Goal: Task Accomplishment & Management: Use online tool/utility

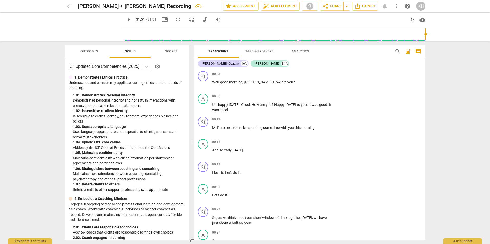
scroll to position [1486, 0]
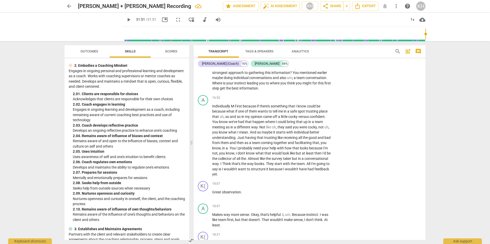
type input "1911"
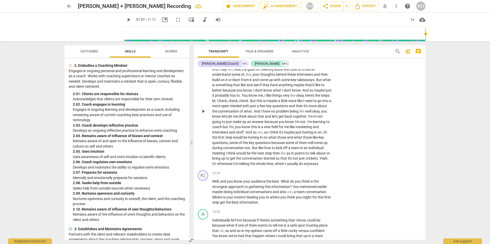
scroll to position [1383, 0]
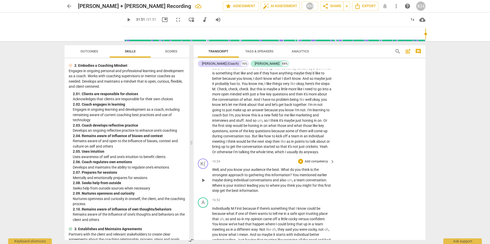
click at [268, 194] on p "Well , and you know your audience the best . What do you think is the strongest…" at bounding box center [272, 180] width 120 height 26
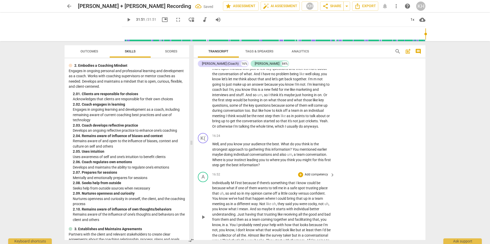
scroll to position [1435, 0]
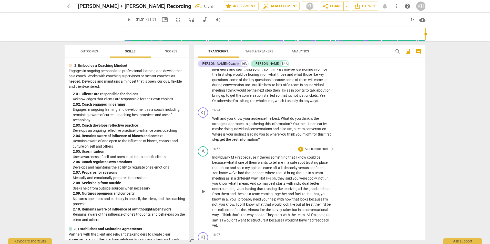
click at [235, 160] on span "First" at bounding box center [239, 157] width 8 height 4
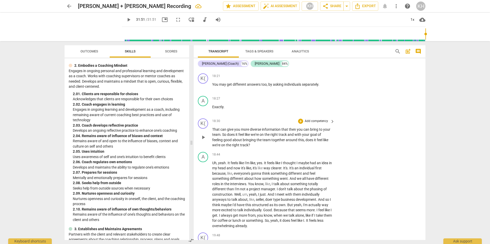
scroll to position [1639, 0]
click at [308, 123] on p "Add competency" at bounding box center [316, 121] width 24 height 5
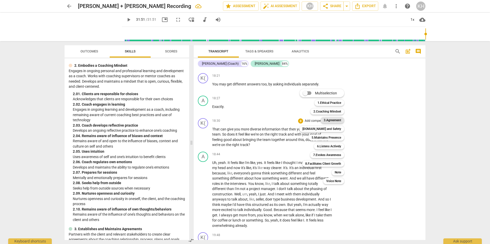
click at [333, 122] on b "3.Agreement" at bounding box center [331, 120] width 17 height 6
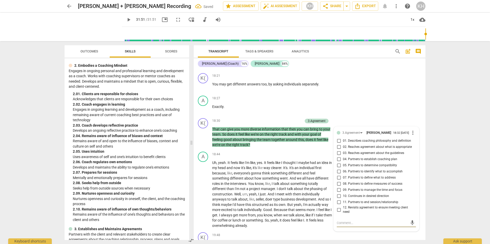
scroll to position [1640, 0]
click at [349, 198] on span "10. Continues in desired direction" at bounding box center [366, 195] width 46 height 5
click at [343, 199] on input "10. Continues in desired direction" at bounding box center [338, 196] width 8 height 6
checkbox input "true"
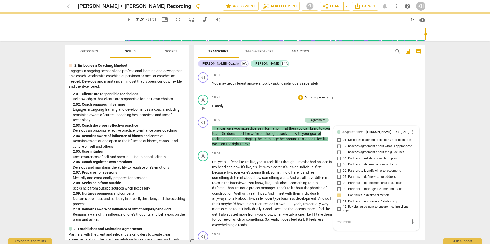
click at [360, 115] on div "A play_arrow pause 18:27 + Add competency keyboard_arrow_right Exactly ." at bounding box center [310, 104] width 232 height 23
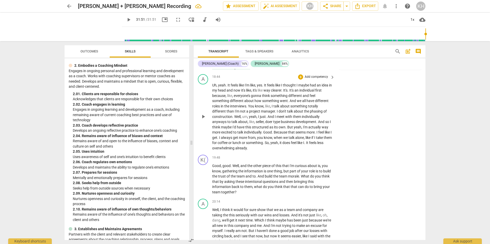
scroll to position [1743, 0]
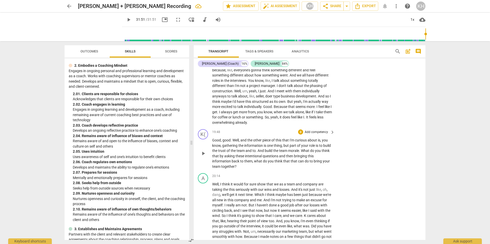
click at [222, 142] on span "good" at bounding box center [226, 140] width 8 height 4
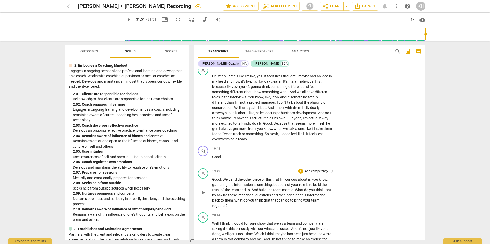
scroll to position [1717, 0]
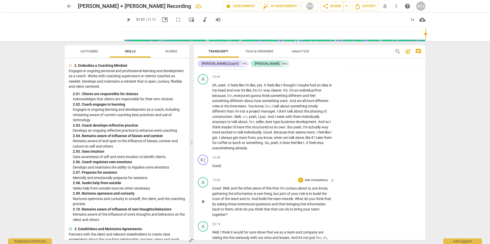
click at [213, 191] on span "Good" at bounding box center [216, 188] width 9 height 4
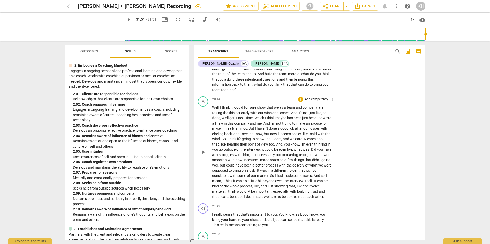
scroll to position [1845, 0]
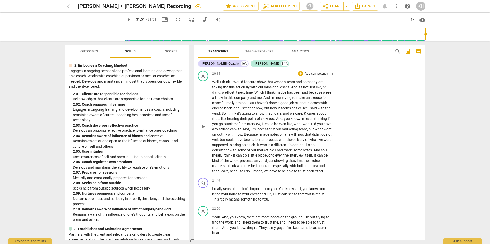
click at [307, 115] on span "K" at bounding box center [305, 113] width 3 height 4
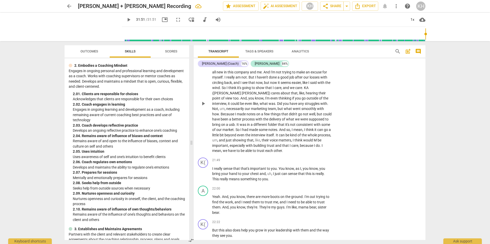
scroll to position [1896, 0]
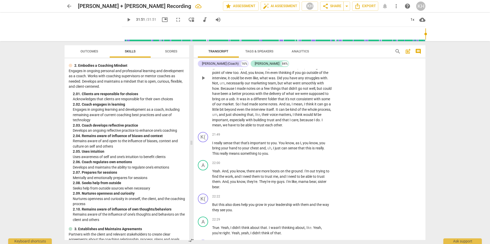
click at [313, 117] on span "M" at bounding box center [315, 115] width 4 height 4
click at [319, 137] on p "Add competency" at bounding box center [316, 135] width 24 height 5
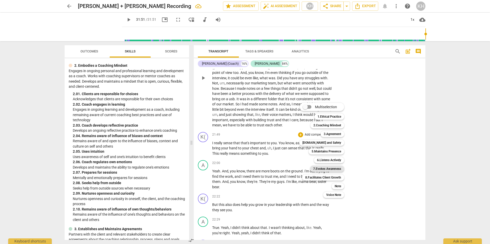
click at [318, 167] on b "7.Evokes Awareness" at bounding box center [327, 169] width 28 height 6
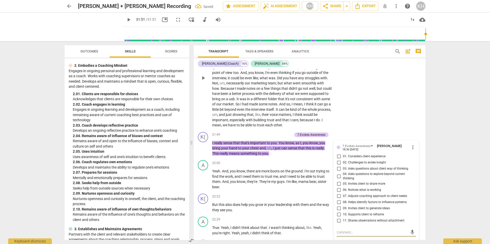
scroll to position [1990, 0]
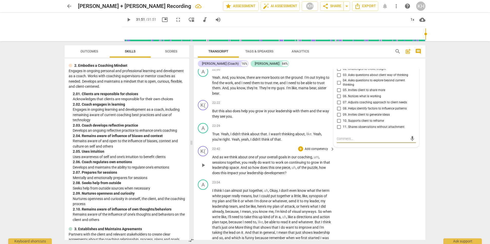
click at [318, 152] on p "Add competency" at bounding box center [316, 149] width 24 height 5
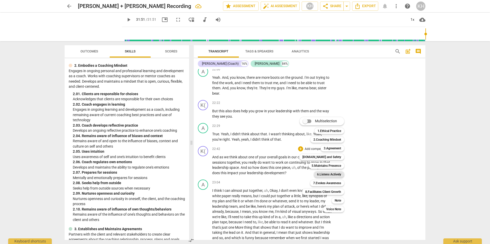
click at [319, 174] on b "6.Listens Actively" at bounding box center [329, 175] width 24 height 6
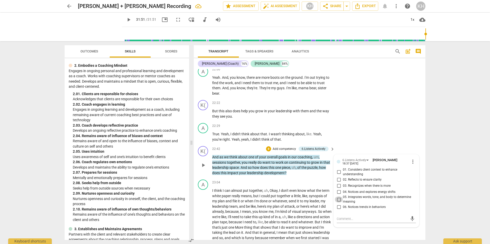
click at [338, 203] on input "05. Integrates words, tone, and body to determine meaning" at bounding box center [338, 200] width 8 height 6
checkbox input "true"
click at [364, 162] on div "K( play_arrow pause 22:42 + Add competency 6.Listens Actively keyboard_arrow_ri…" at bounding box center [310, 161] width 232 height 34
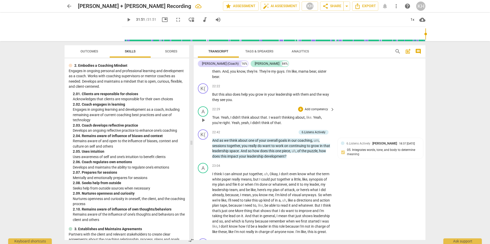
scroll to position [2016, 0]
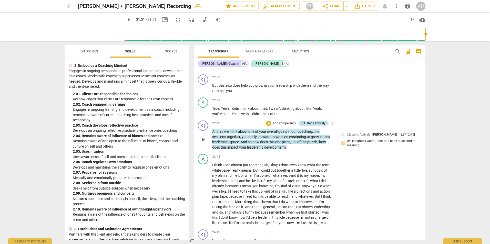
click at [325, 126] on div "6.Listens Actively" at bounding box center [313, 123] width 30 height 5
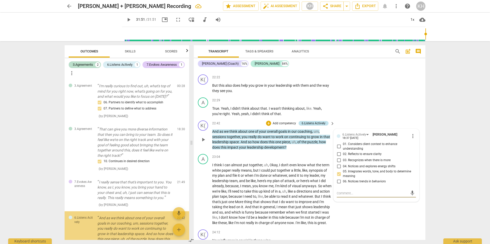
scroll to position [63, 0]
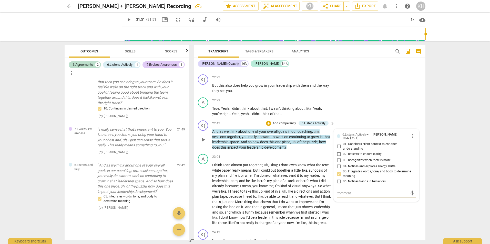
click at [410, 139] on span "more_vert" at bounding box center [412, 136] width 6 height 6
click at [411, 161] on li "Delete" at bounding box center [417, 162] width 18 height 10
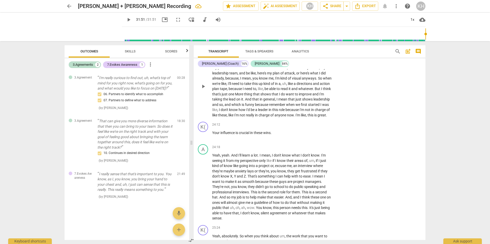
scroll to position [2144, 0]
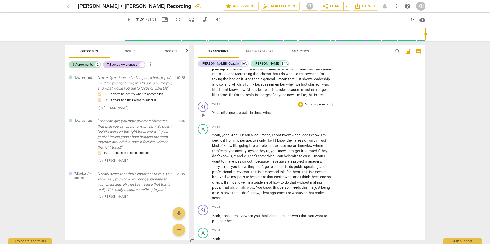
click at [214, 115] on span "Your" at bounding box center [216, 113] width 8 height 4
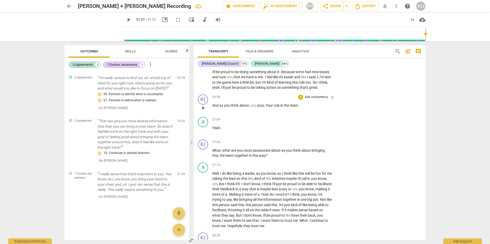
scroll to position [2400, 0]
click at [282, 88] on span "something" at bounding box center [291, 86] width 18 height 4
click at [239, 114] on div "K( play_arrow pause 26:58 + Add competency keyboard_arrow_right And as you thin…" at bounding box center [310, 102] width 232 height 23
click at [299, 88] on span "that's" at bounding box center [303, 86] width 9 height 4
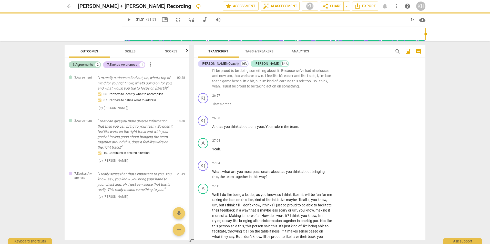
scroll to position [2422, 0]
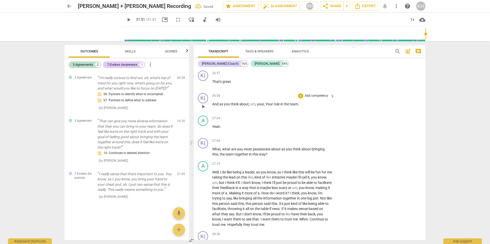
click at [213, 106] on span "And" at bounding box center [215, 104] width 7 height 4
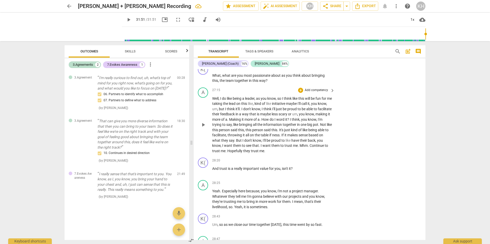
scroll to position [2499, 0]
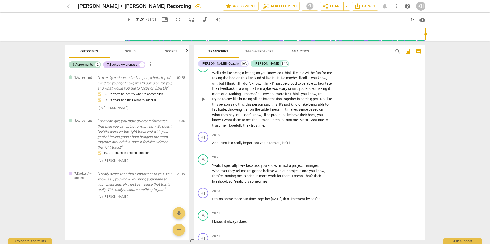
click at [279, 112] on span "ness" at bounding box center [275, 110] width 7 height 4
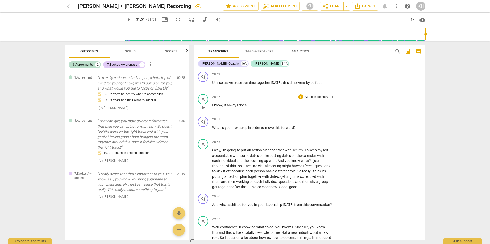
scroll to position [2627, 0]
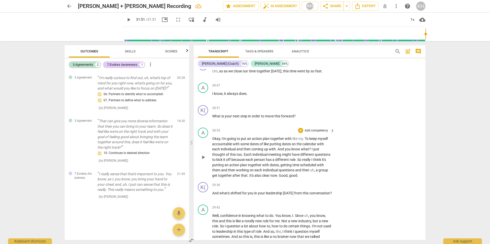
click at [280, 178] on span "Good" at bounding box center [283, 176] width 9 height 4
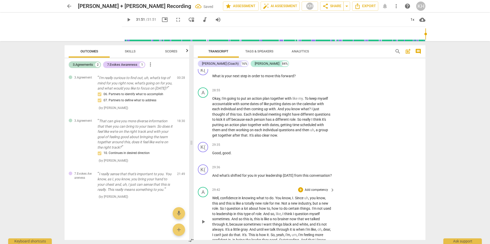
scroll to position [2704, 0]
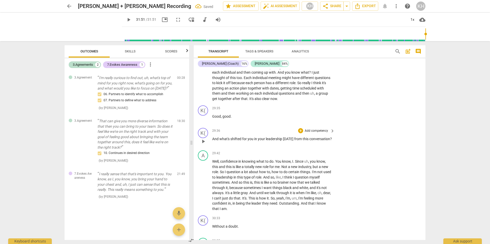
click at [213, 141] on span "And" at bounding box center [215, 139] width 7 height 4
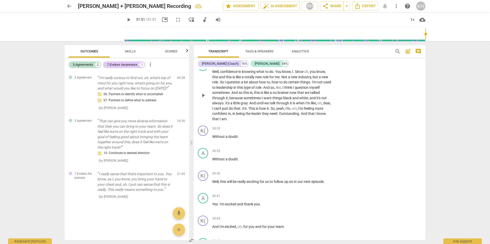
scroll to position [2781, 0]
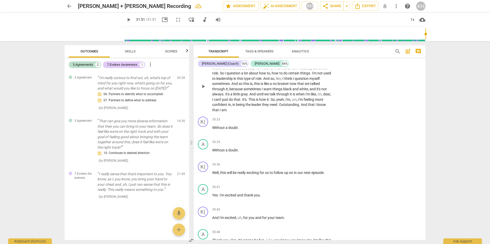
click at [330, 96] on span "," at bounding box center [330, 94] width 1 height 4
click at [245, 107] on span "being" at bounding box center [240, 105] width 9 height 4
click at [280, 107] on span "Outstanding" at bounding box center [289, 105] width 20 height 4
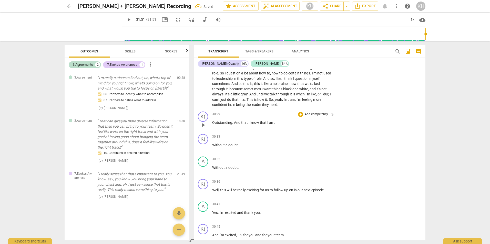
click at [233, 125] on span "." at bounding box center [233, 123] width 2 height 4
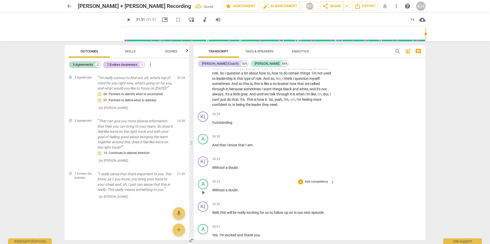
click at [213, 192] on span "Without" at bounding box center [218, 190] width 13 height 4
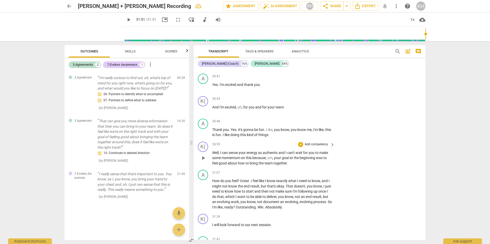
scroll to position [2934, 0]
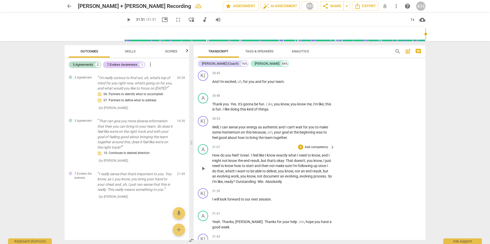
click at [241, 157] on span "Great" at bounding box center [244, 155] width 9 height 4
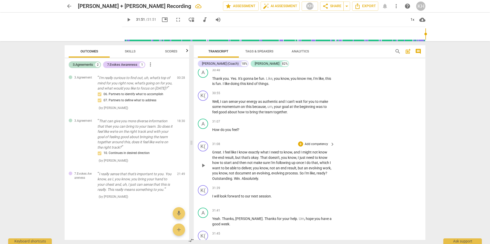
scroll to position [2986, 0]
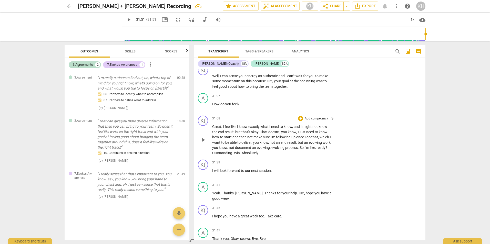
click at [223, 155] on span "Outstanding" at bounding box center [222, 153] width 20 height 4
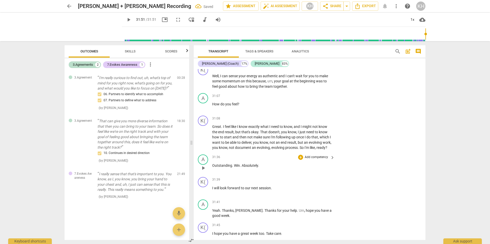
click at [234, 168] on span "Win" at bounding box center [237, 166] width 6 height 4
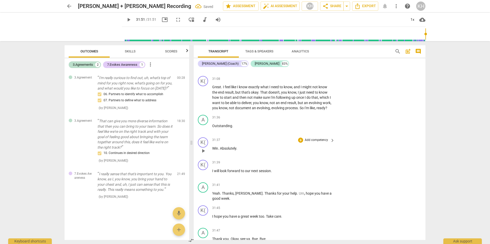
scroll to position [3037, 0]
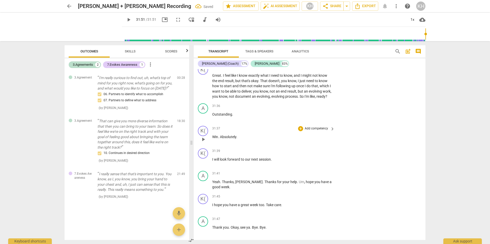
click at [220, 139] on span "Absolutely" at bounding box center [228, 137] width 16 height 4
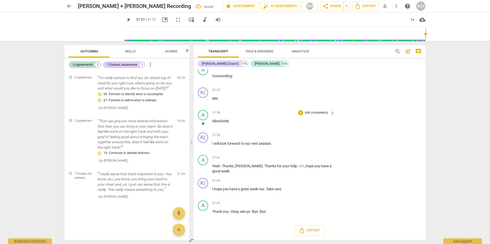
scroll to position [3107, 0]
click at [270, 212] on p "Thank you . Okay , see ya . Bye . Bye ." at bounding box center [272, 211] width 120 height 5
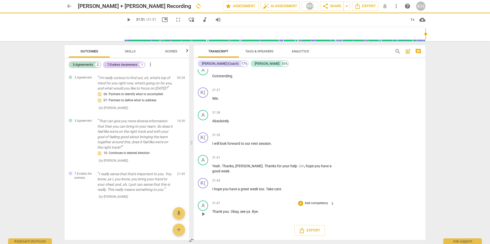
click at [251, 213] on span "." at bounding box center [251, 212] width 2 height 4
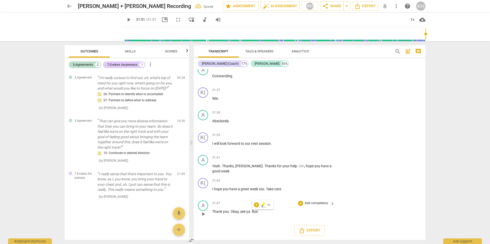
click at [264, 217] on div "31:47 + Add competency keyboard_arrow_right Thank you . Okay , see ya . Bye ." at bounding box center [273, 210] width 123 height 18
click at [252, 212] on span "Bye" at bounding box center [255, 212] width 6 height 4
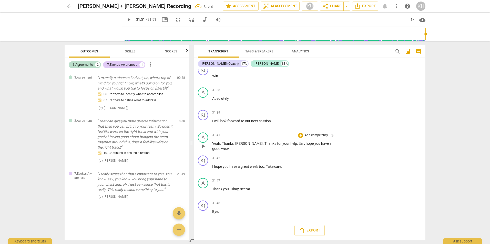
click at [262, 146] on span "." at bounding box center [263, 144] width 2 height 4
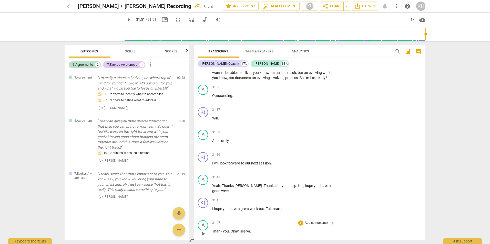
scroll to position [3030, 0]
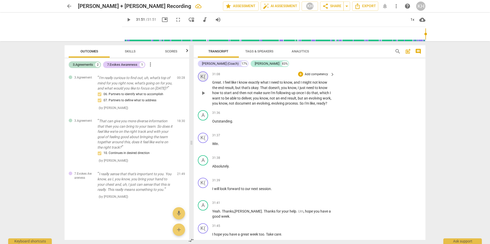
click at [204, 82] on div "K(" at bounding box center [203, 76] width 10 height 10
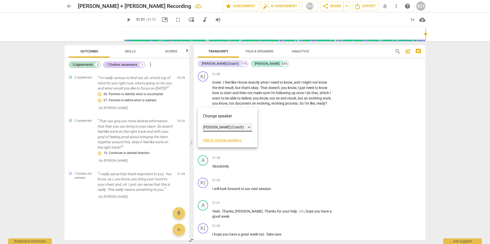
click at [211, 126] on div "[PERSON_NAME] (Coach)" at bounding box center [227, 127] width 49 height 8
click at [212, 136] on li "[PERSON_NAME]" at bounding box center [227, 137] width 49 height 10
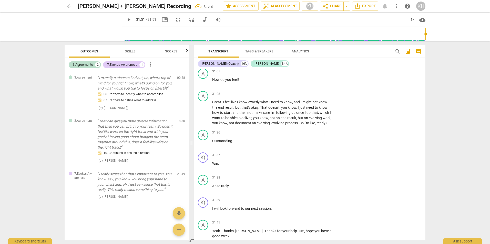
scroll to position [3004, 0]
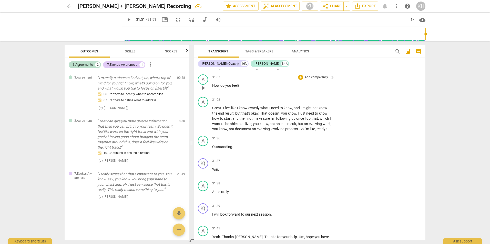
click at [213, 88] on span "How" at bounding box center [216, 85] width 8 height 4
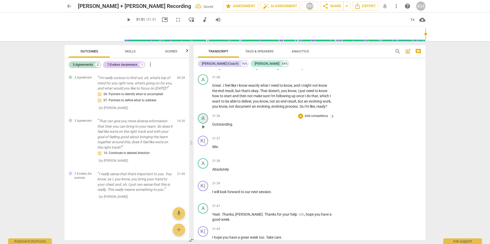
click at [198, 124] on div "A" at bounding box center [203, 118] width 10 height 10
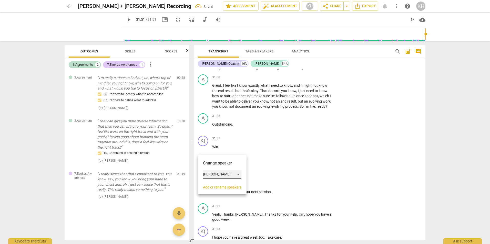
click at [205, 176] on div "[PERSON_NAME]" at bounding box center [222, 175] width 38 height 8
click at [212, 164] on li "[PERSON_NAME] (Coach)" at bounding box center [227, 165] width 49 height 10
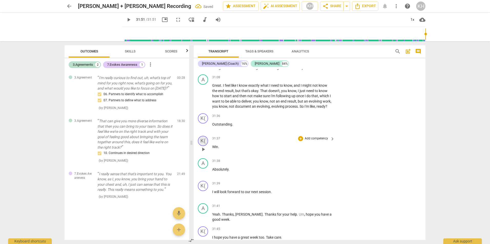
click at [205, 146] on div "K(" at bounding box center [203, 141] width 10 height 10
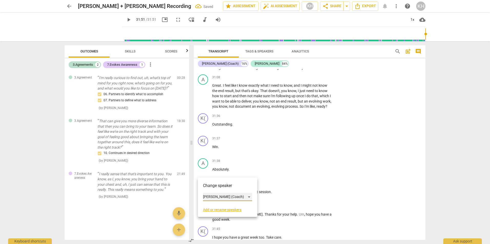
click at [214, 195] on div "[PERSON_NAME] (Coach)" at bounding box center [227, 197] width 49 height 8
click at [212, 206] on li "[PERSON_NAME]" at bounding box center [227, 207] width 49 height 10
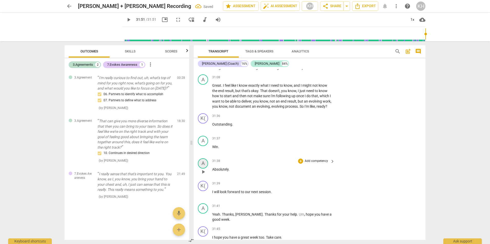
click at [202, 169] on div "A" at bounding box center [203, 164] width 10 height 10
click at [207, 220] on div "[PERSON_NAME]" at bounding box center [222, 220] width 38 height 8
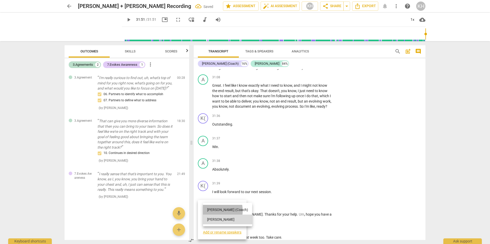
click at [210, 211] on li "[PERSON_NAME] (Coach)" at bounding box center [227, 210] width 49 height 10
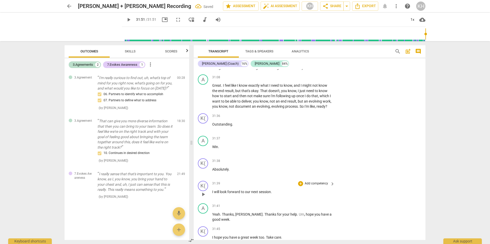
click at [212, 199] on div "K( play_arrow pause" at bounding box center [205, 190] width 14 height 18
click at [212, 194] on span "I" at bounding box center [213, 192] width 2 height 4
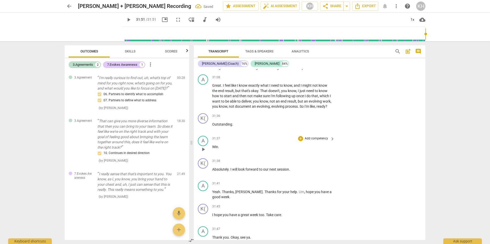
click at [212, 149] on span "Win" at bounding box center [215, 147] width 6 height 4
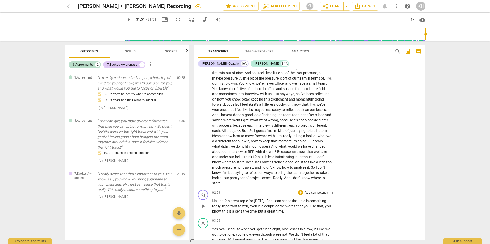
scroll to position [256, 0]
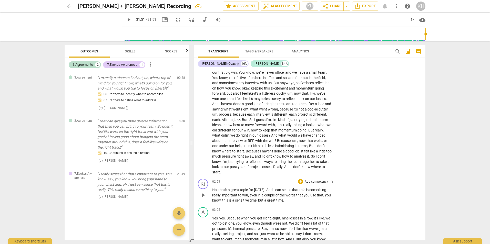
click at [326, 182] on p "Add competency" at bounding box center [316, 182] width 24 height 5
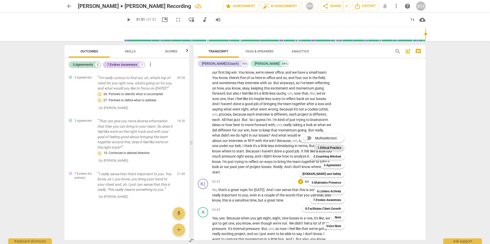
click at [324, 149] on b "1.Ethical Practice" at bounding box center [329, 148] width 24 height 6
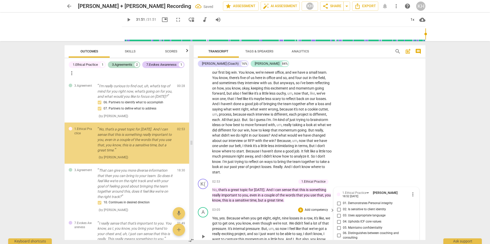
scroll to position [354, 0]
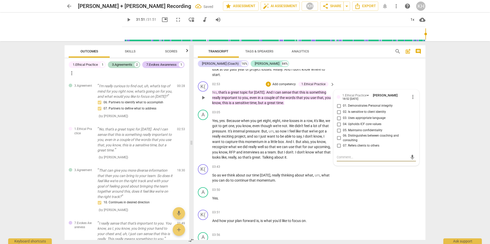
click at [354, 112] on span "02. Is sensitive to client identity" at bounding box center [364, 112] width 43 height 5
click at [343, 112] on input "02. Is sensitive to client identity" at bounding box center [338, 112] width 8 height 6
checkbox input "true"
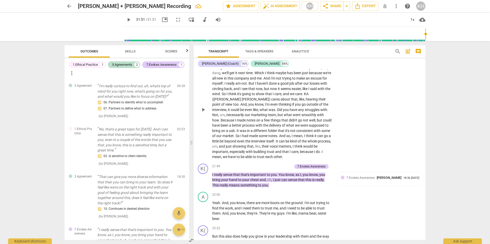
scroll to position [1890, 0]
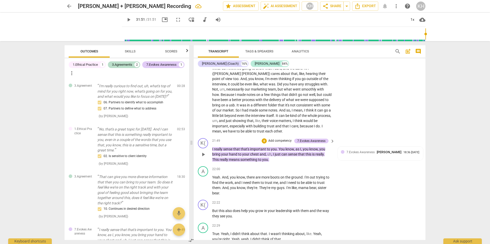
click at [273, 143] on p "Add competency" at bounding box center [280, 141] width 24 height 5
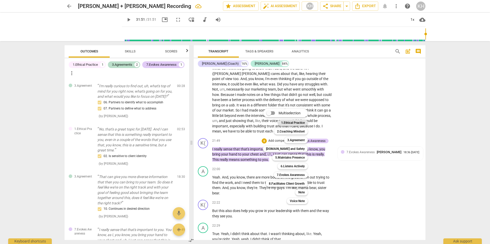
click at [293, 124] on b "1.Ethical Practice" at bounding box center [293, 123] width 24 height 6
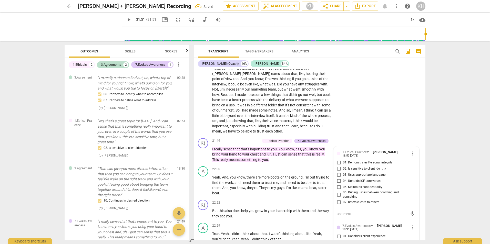
scroll to position [78, 0]
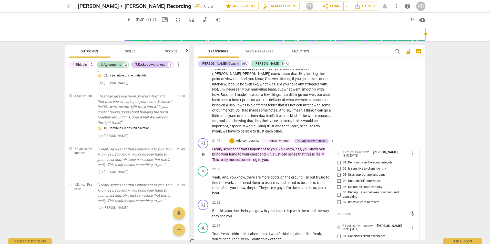
click at [348, 177] on span "03. Uses appropriate language" at bounding box center [364, 175] width 43 height 5
click at [343, 178] on input "03. Uses appropriate language" at bounding box center [338, 175] width 8 height 6
checkbox input "true"
click at [363, 136] on div "A play_arrow pause 20:14 + Add competency keyboard_arrow_right Well , I think i…" at bounding box center [310, 80] width 232 height 112
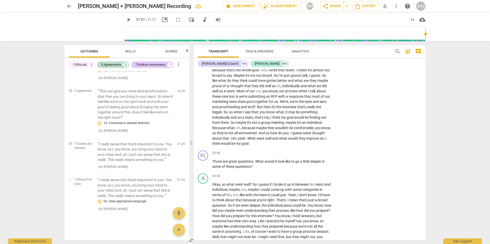
scroll to position [840, 0]
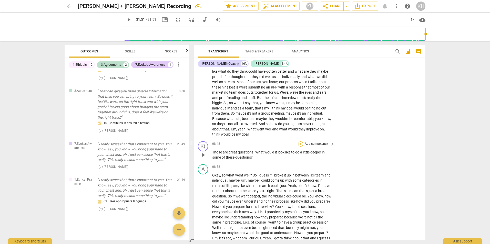
click at [300, 147] on div "+" at bounding box center [300, 144] width 5 height 5
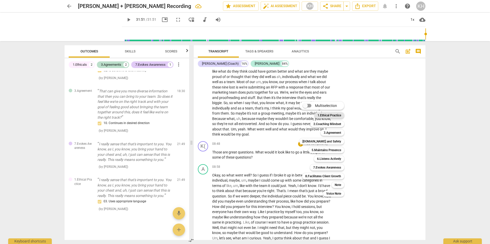
click at [332, 115] on b "1.Ethical Practice" at bounding box center [329, 115] width 24 height 6
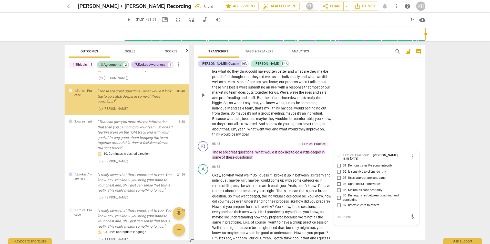
scroll to position [27, 0]
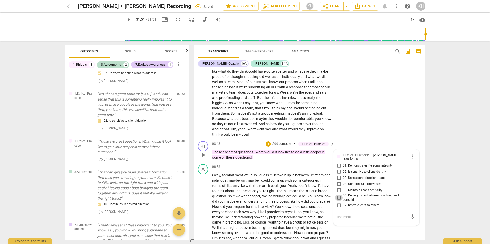
click at [339, 201] on input "06. Distinguishes between coaching and consulting" at bounding box center [338, 198] width 8 height 6
checkbox input "true"
click at [365, 117] on div "A play_arrow pause 07:12 + Add competency keyboard_arrow_right Good question . …" at bounding box center [310, 91] width 232 height 97
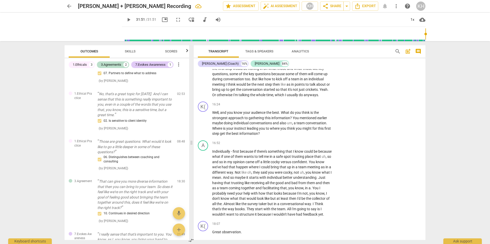
scroll to position [1429, 0]
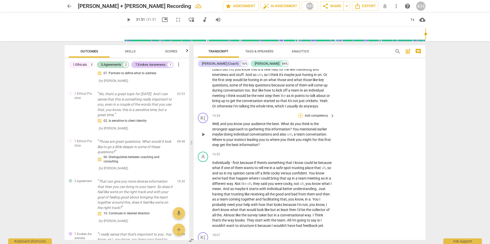
click at [301, 118] on div "+" at bounding box center [300, 115] width 5 height 5
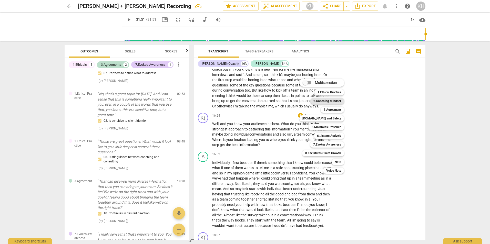
click at [332, 102] on b "2.Coaching Mindset" at bounding box center [327, 101] width 28 height 6
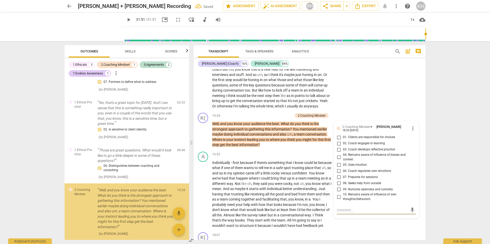
scroll to position [85, 0]
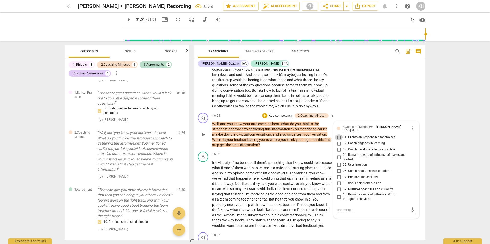
click at [337, 141] on input "01. Clients are responsible for choices" at bounding box center [338, 137] width 8 height 6
checkbox input "true"
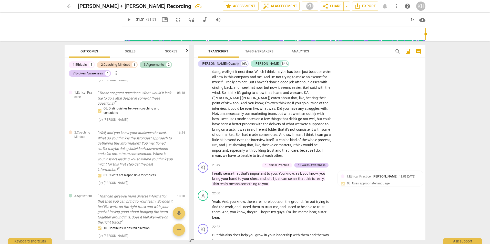
scroll to position [1890, 0]
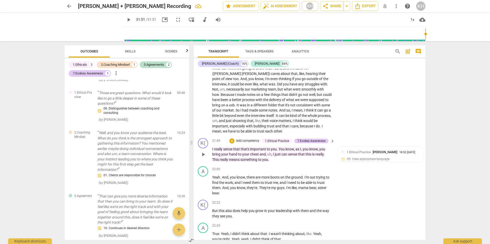
click at [234, 144] on div "+ Add competency" at bounding box center [244, 141] width 30 height 5
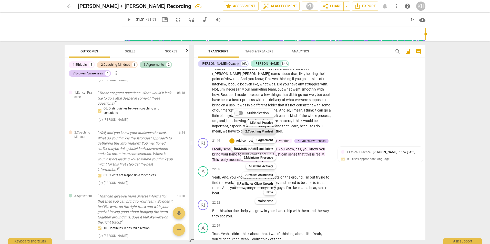
click at [260, 132] on b "2.Coaching Mindset" at bounding box center [259, 132] width 28 height 6
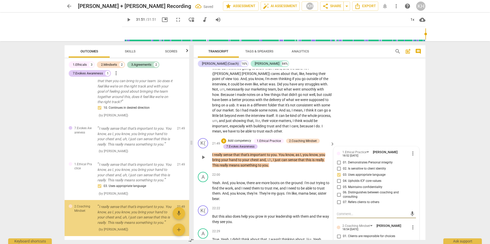
scroll to position [232, 0]
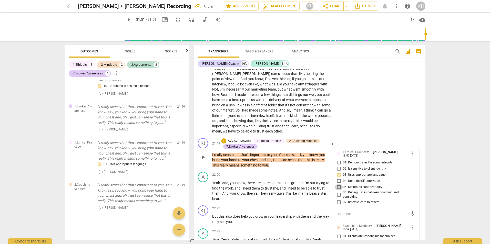
click at [339, 191] on input "05. Maintains confidentiality" at bounding box center [338, 187] width 8 height 6
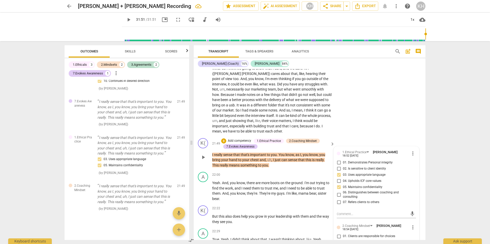
click at [338, 191] on input "05. Maintains confidentiality" at bounding box center [338, 187] width 8 height 6
checkbox input "true"
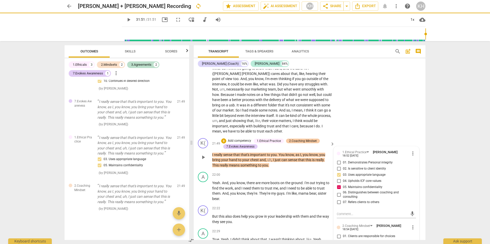
click at [306, 143] on div "2.Coaching Mindset" at bounding box center [303, 141] width 28 height 5
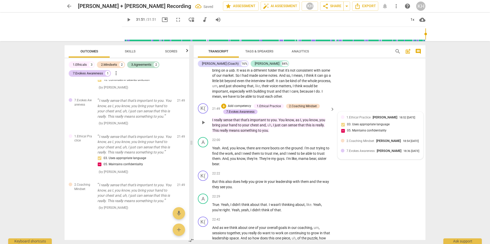
scroll to position [1941, 0]
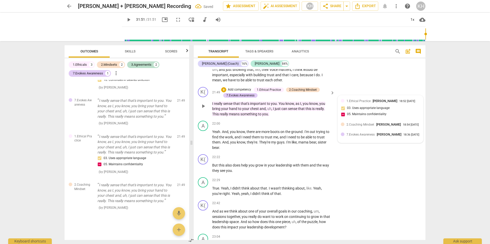
click at [356, 127] on span "2.Coaching Mindset" at bounding box center [360, 125] width 28 height 4
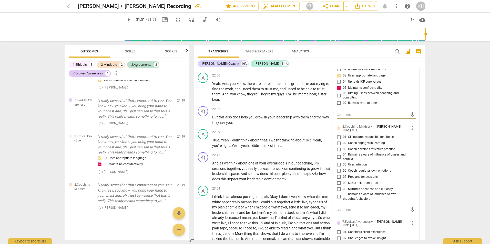
scroll to position [1993, 0]
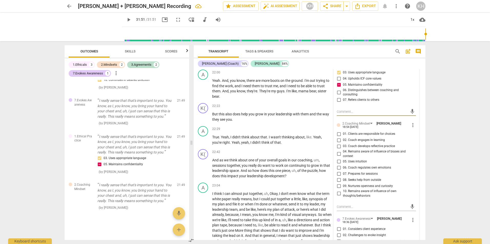
click at [337, 165] on input "05. Uses intuition" at bounding box center [338, 162] width 8 height 6
checkbox input "true"
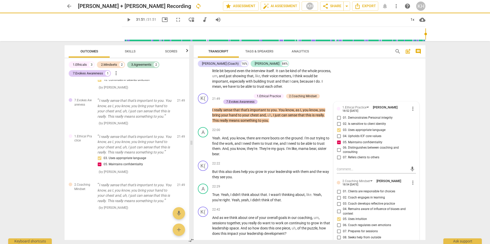
scroll to position [1916, 0]
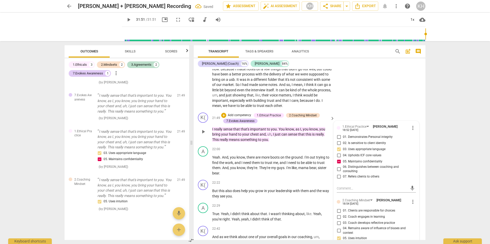
click at [270, 118] on div "1.Ethical Practice" at bounding box center [269, 115] width 24 height 5
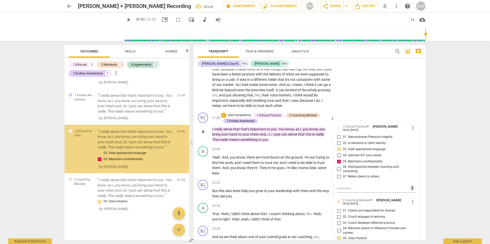
scroll to position [233, 0]
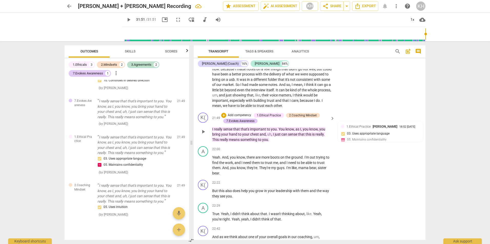
click at [270, 118] on div "1.Ethical Practice" at bounding box center [269, 115] width 24 height 5
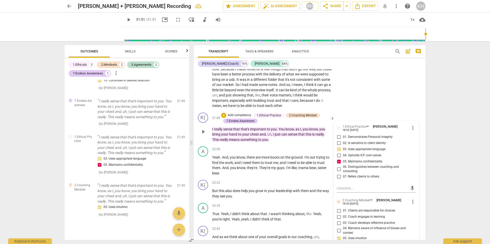
click at [338, 165] on input "05. Maintains confidentiality" at bounding box center [338, 162] width 8 height 6
checkbox input "false"
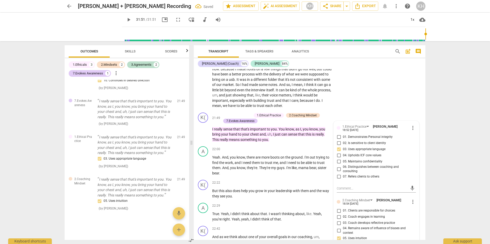
click at [362, 105] on div "A play_arrow pause 20:14 + Add competency keyboard_arrow_right Well , I think i…" at bounding box center [310, 54] width 232 height 112
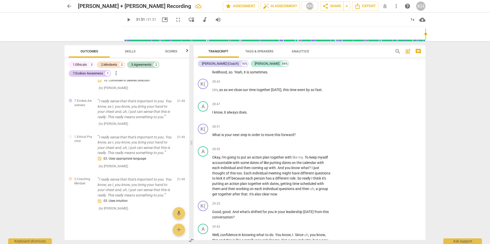
scroll to position [2633, 0]
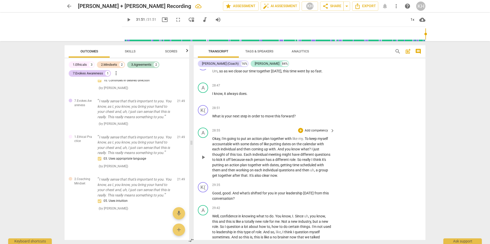
click at [324, 133] on p "Add competency" at bounding box center [316, 131] width 24 height 5
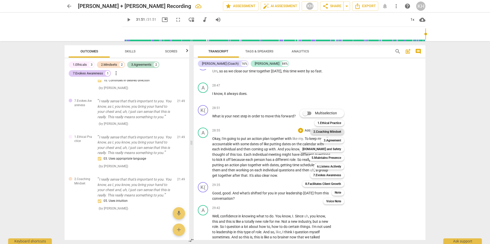
click at [323, 134] on b "2.Coaching Mindset" at bounding box center [327, 132] width 28 height 6
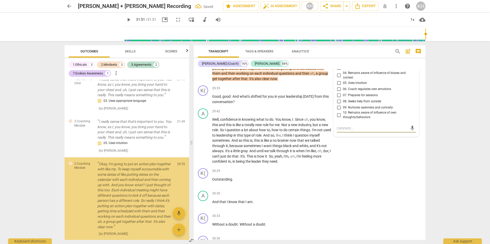
scroll to position [322, 0]
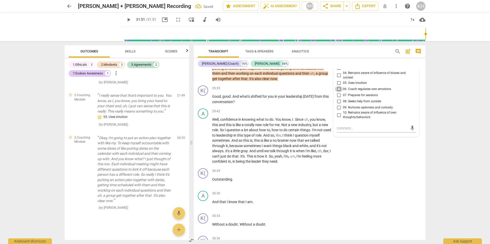
click at [339, 92] on input "06. Coach regulates own emotions" at bounding box center [338, 89] width 8 height 6
checkbox input "true"
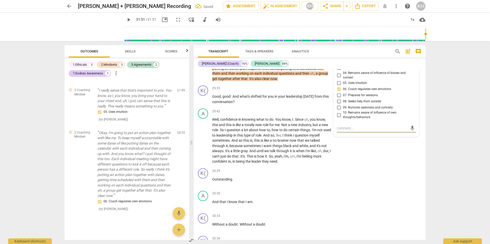
click at [338, 131] on textarea at bounding box center [371, 128] width 71 height 5
type textarea "T"
type textarea "Th"
type textarea "Thr"
type textarea "Thro"
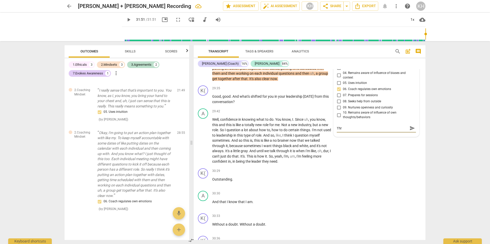
type textarea "Thro"
type textarea "Throu"
type textarea "Throug"
type textarea "Through"
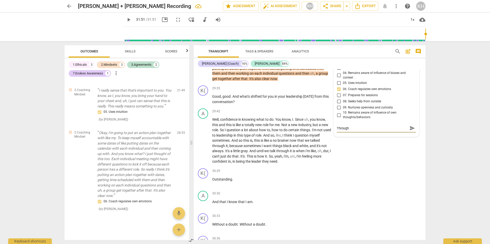
type textarea "Throught"
type textarea "Through"
type textarea "Throug"
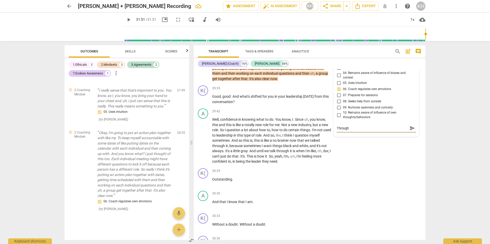
type textarea "Throug"
type textarea "Throu"
type textarea "Throug"
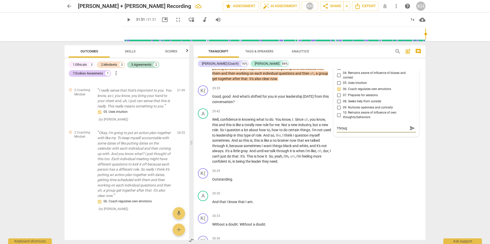
type textarea "Through"
type textarea "Througho"
type textarea "Throughou"
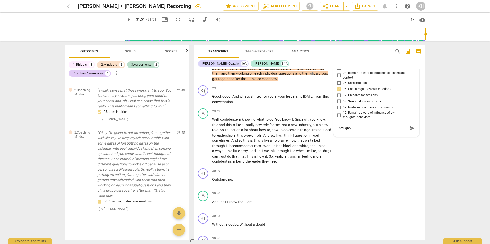
type textarea "Throughout"
type textarea "Throughout t"
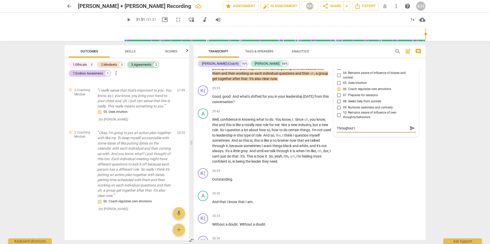
type textarea "Throughout th"
type textarea "Throughout the"
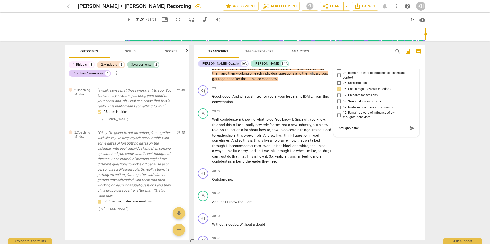
type textarea "Throughout the"
type textarea "Throughout the s"
type textarea "Throughout the se"
type textarea "Throughout the ses"
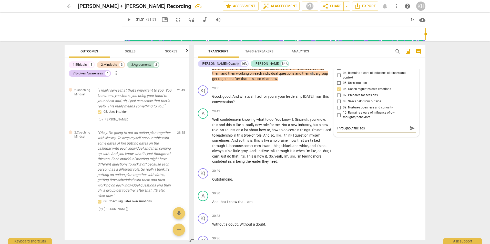
type textarea "Throughout the sess"
type textarea "Throughout the sessi"
type textarea "Throughout the sessio"
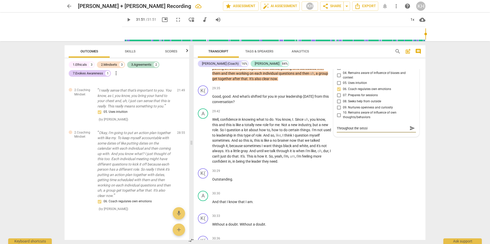
type textarea "Throughout the sessio"
type textarea "Throughout the session"
type textarea "Throughout the session I"
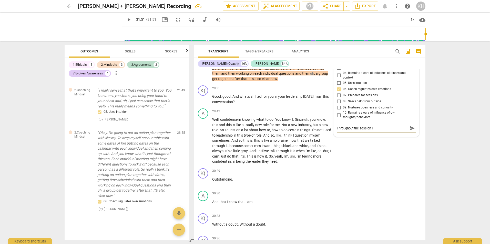
type textarea "Throughout the session I"
type textarea "Throughout the session I t"
type textarea "Throughout the session I th"
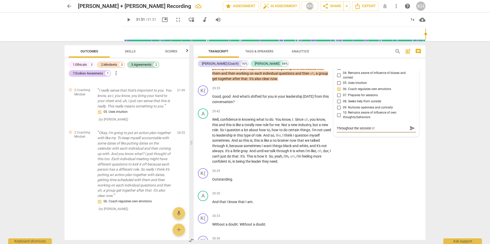
type textarea "Throughout the session I th"
type textarea "Throughout the session I thi"
type textarea "Throughout the session I thik"
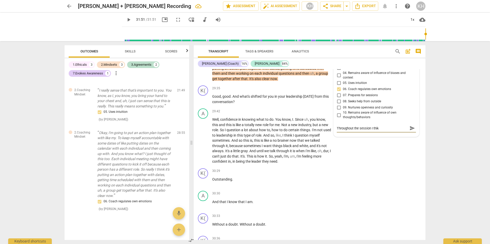
type textarea "Throughout the session I thi"
type textarea "Throughout the session I thin"
type textarea "Throughout the session I think"
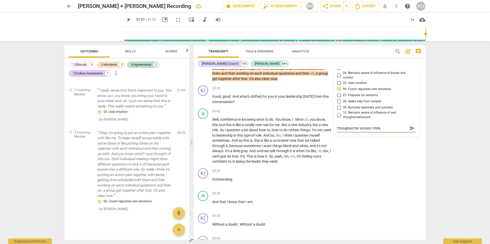
type textarea "Throughout the session I think"
type textarea "Throughout the session I think I"
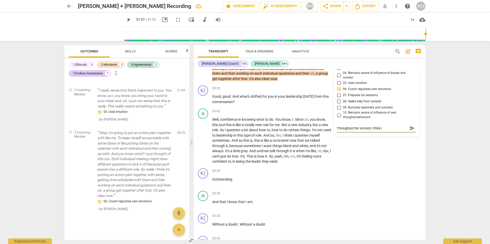
type textarea "Throughout the session I think I d"
type textarea "Throughout the session I think I di"
type textarea "Throughout the session I think I did"
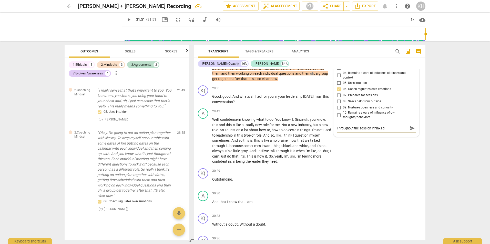
type textarea "Throughout the session I think I did"
type textarea "Throughout the session I think I did a"
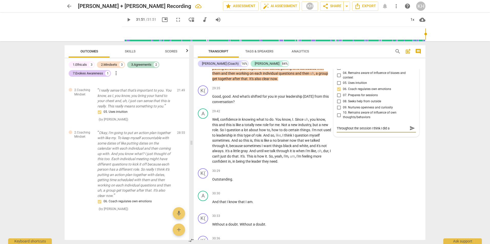
type textarea "Throughout the session I think I did a"
type textarea "Throughout the session I think I did a g"
type textarea "Throughout the session I think I did a go"
type textarea "Throughout the session I think I did a goo"
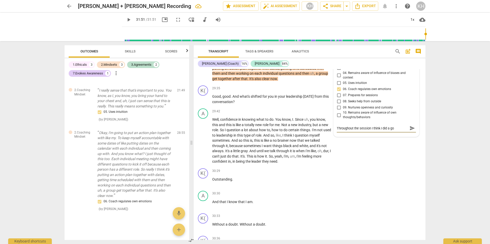
type textarea "Throughout the session I think I did a goo"
type textarea "Throughout the session I think I did a good"
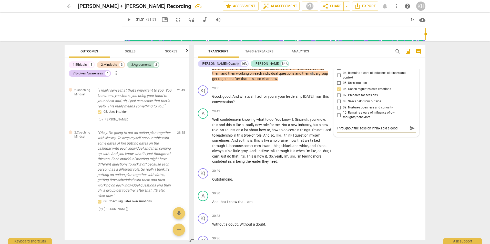
type textarea "Throughout the session I think I did a good j"
type textarea "Throughout the session I think I did a good jo"
type textarea "Throughout the session I think I did a good job"
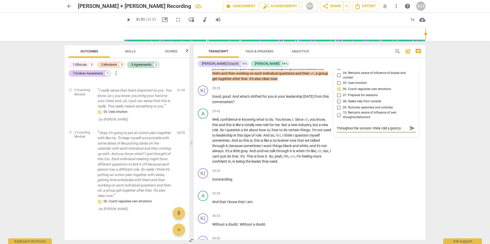
type textarea "Throughout the session I think I did a good job"
type textarea "Throughout the session I think I did a good job o"
type textarea "Throughout the session I think I did a good job of"
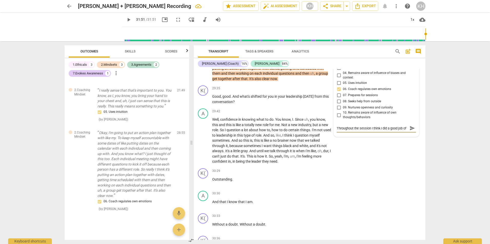
scroll to position [5, 0]
type textarea "Throughout the session I think I did a good job of"
type textarea "Throughout the session I think I did a good job of m"
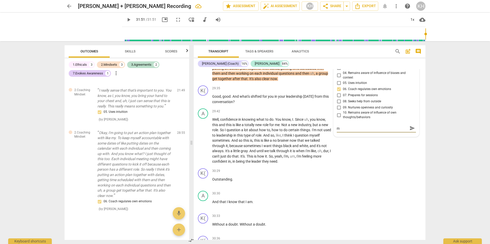
type textarea "Throughout the session I think I did a good job of ma"
type textarea "Throughout the session I think I did a good job of mak"
type textarea "Throughout the session I think I did a good job of ma"
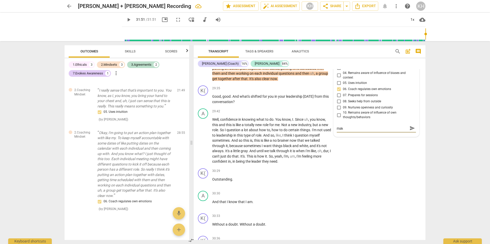
type textarea "Throughout the session I think I did a good job of ma"
type textarea "Throughout the session I think I did a good job of mai"
type textarea "Throughout the session I think I did a good job of main"
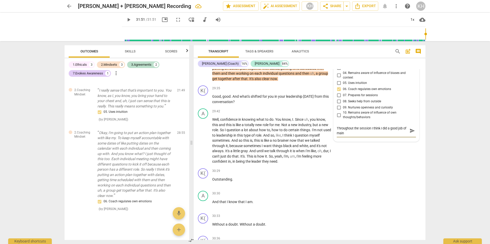
scroll to position [0, 0]
type textarea "Throughout the session I think I did a good job of maint"
type textarea "Throughout the session I think I did a good job of mainta"
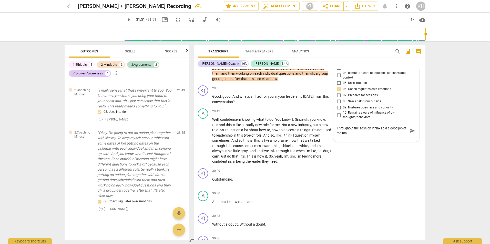
type textarea "Throughout the session I think I did a good job of maintai"
type textarea "Throughout the session I think I did a good job of maintain"
type textarea "Throughout the session I think I did a good job of maintaini"
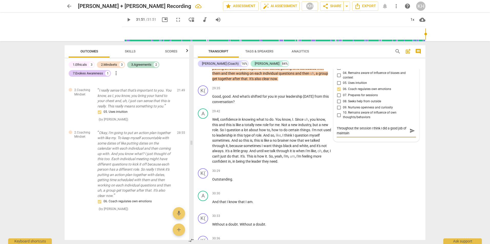
type textarea "Throughout the session I think I did a good job of maintaini"
type textarea "Throughout the session I think I did a good job of maintainin"
type textarea "Throughout the session I think I did a good job of maintaining"
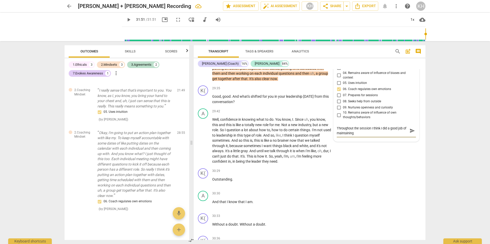
type textarea "Throughout the session I think I did a good job of maintaining"
type textarea "Throughout the session I think I did a good job of maintaining a"
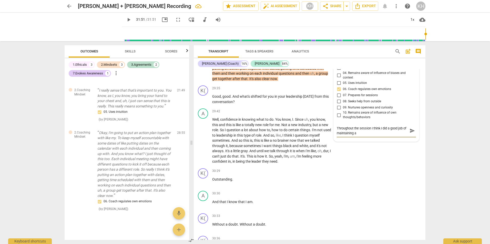
type textarea "Throughout the session I think I did a good job of maintaining a"
type textarea "Throughout the session I think I did a good job of maintaining a c"
type textarea "Throughout the session I think I did a good job of maintaining a cf"
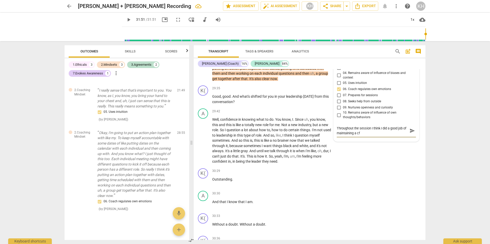
type textarea "Throughout the session I think I did a good job of maintaining a cfa"
type textarea "Throughout the session I think I did a good job of maintaining a cfal"
type textarea "Throughout the session I think I did a good job of maintaining a cfa"
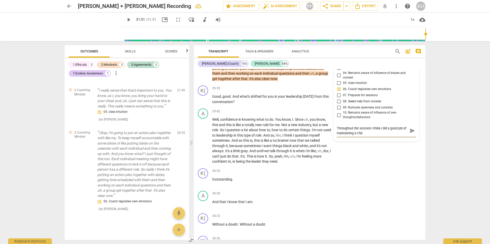
type textarea "Throughout the session I think I did a good job of maintaining a cfa"
type textarea "Throughout the session I think I did a good job of maintaining a cf"
type textarea "Throughout the session I think I did a good job of maintaining a c"
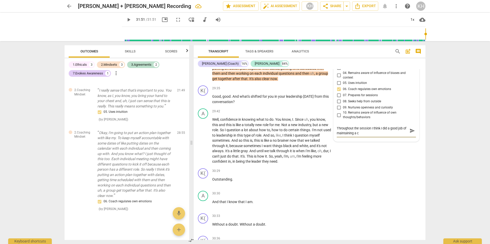
type textarea "Throughout the session I think I did a good job of maintaining a ca"
type textarea "Throughout the session I think I did a good job of maintaining a cal"
type textarea "Throughout the session I think I did a good job of maintaining a calm"
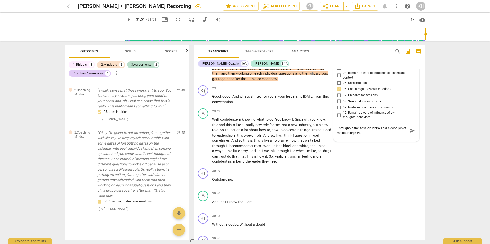
type textarea "Throughout the session I think I did a good job of maintaining a calm"
type textarea "Throughout the session I think I did a good job of maintaining a calm a"
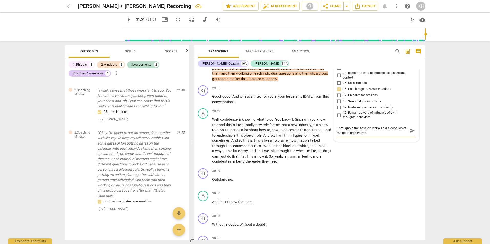
type textarea "Throughout the session I think I did a good job of maintaining a calm an"
type textarea "Throughout the session I think I did a good job of maintaining a calm and"
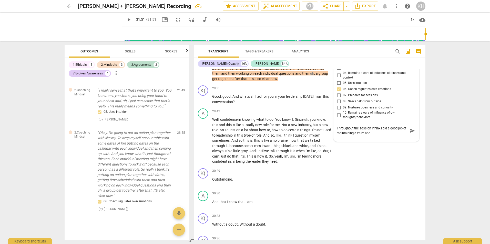
type textarea "Throughout the session I think I did a good job of maintaining a calm and"
type textarea "Throughout the session I think I did a good job of maintaining a calm and s"
type textarea "Throughout the session I think I did a good job of maintaining a calm and se"
type textarea "Throughout the session I think I did a good job of maintaining a calm and s"
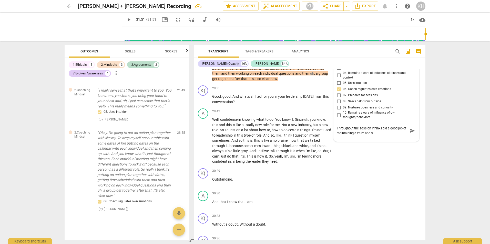
type textarea "Throughout the session I think I did a good job of maintaining a calm and st"
type textarea "Throughout the session I think I did a good job of maintaining a calm and ste"
type textarea "Throughout the session I think I did a good job of maintaining a calm and stea"
type textarea "Throughout the session I think I did a good job of maintaining a calm and stead"
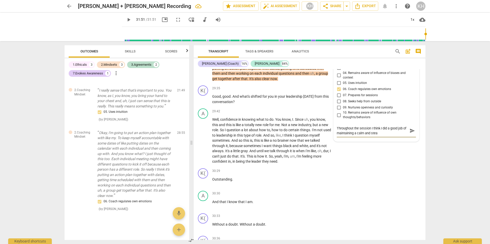
type textarea "Throughout the session I think I did a good job of maintaining a calm and stead"
type textarea "Throughout the session I think I did a good job of maintaining a calm and steady"
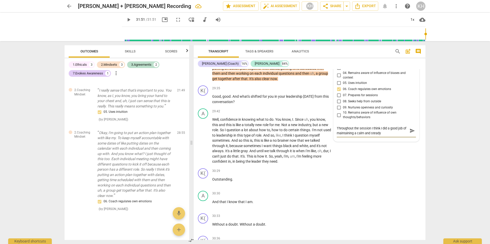
type textarea "Throughout the session I think I did a good job of maintaining a calm and stead…"
click at [409, 134] on span "send" at bounding box center [412, 131] width 6 height 6
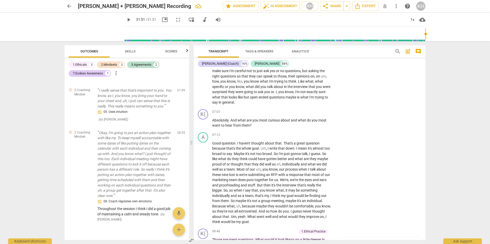
scroll to position [758, 0]
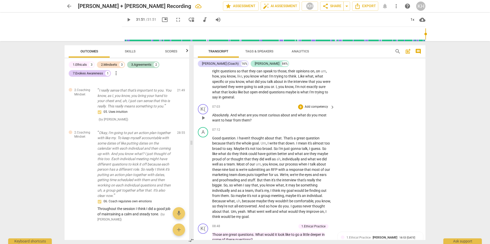
click at [326, 109] on p "Add competency" at bounding box center [316, 107] width 24 height 5
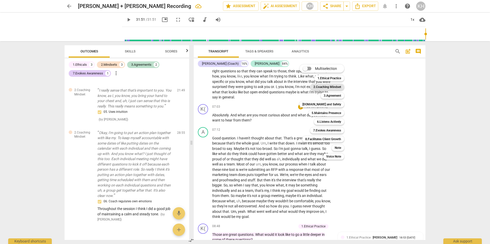
click at [323, 85] on b "2.Coaching Mindset" at bounding box center [327, 87] width 28 height 6
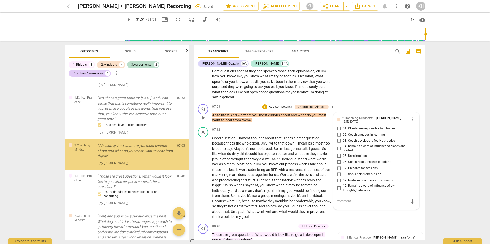
scroll to position [31, 0]
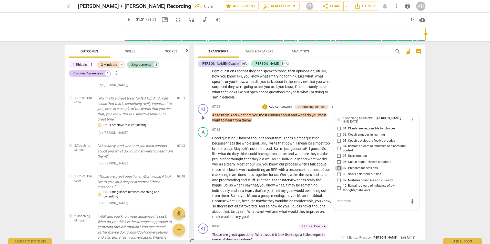
click at [337, 172] on input "07. Prepares for sessions" at bounding box center [338, 168] width 8 height 6
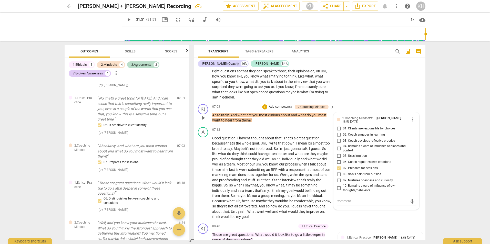
click at [337, 172] on input "07. Prepares for sessions" at bounding box center [338, 168] width 8 height 6
click at [337, 184] on input "09. Nurtures openness and curiosity" at bounding box center [338, 181] width 8 height 6
click at [382, 102] on div "A play_arrow pause 06:09 + Add competency keyboard_arrow_right Yes and exactly …" at bounding box center [310, 67] width 232 height 70
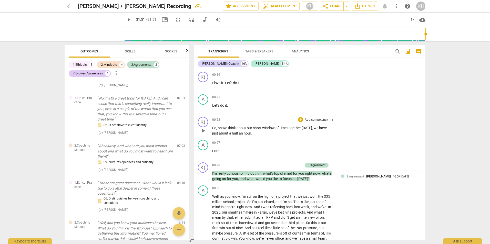
scroll to position [102, 0]
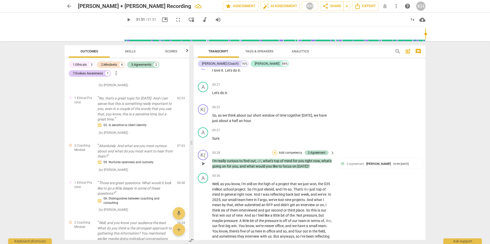
click at [275, 151] on div "+" at bounding box center [274, 152] width 5 height 5
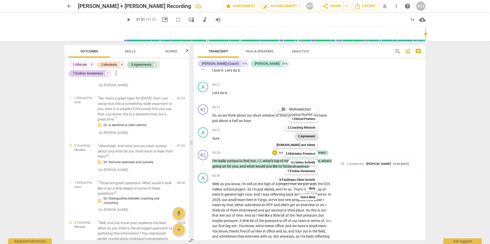
click at [298, 136] on b "3.Agreement" at bounding box center [306, 136] width 17 height 6
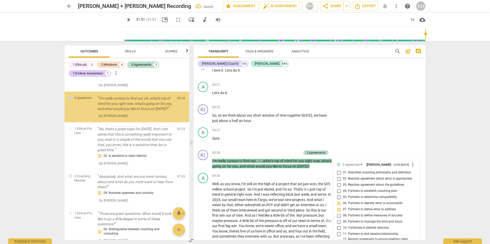
scroll to position [0, 0]
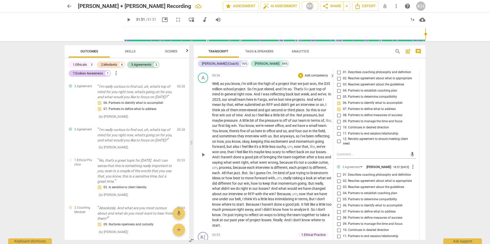
click at [300, 71] on div "A play_arrow pause 00:36 + Add competency keyboard_arrow_right Well , as you kn…" at bounding box center [310, 151] width 232 height 160
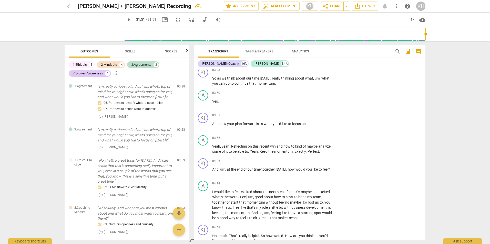
scroll to position [459, 0]
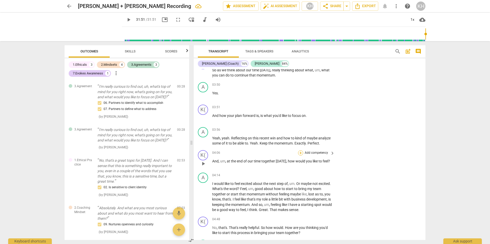
click at [298, 152] on div "+" at bounding box center [300, 153] width 5 height 5
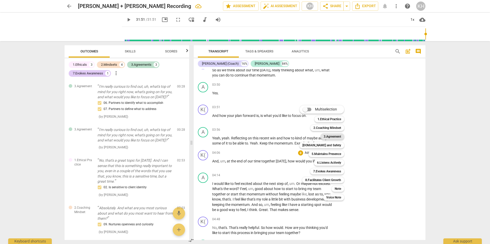
click at [328, 134] on b "3.Agreement" at bounding box center [331, 137] width 17 height 6
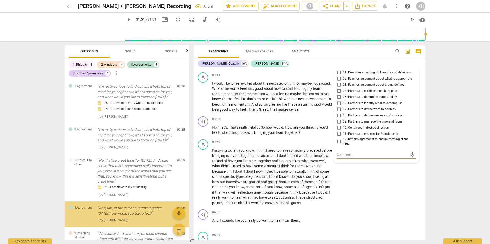
scroll to position [65, 0]
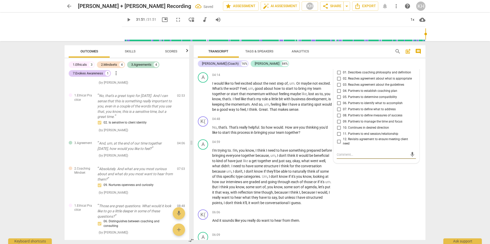
click at [337, 114] on input "08. Partners to define measures of success" at bounding box center [338, 116] width 8 height 6
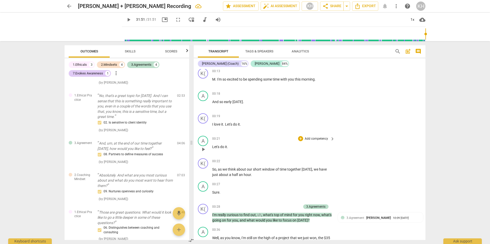
scroll to position [51, 0]
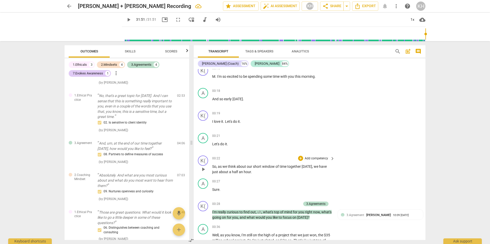
click at [316, 159] on p "Add competency" at bounding box center [316, 158] width 24 height 5
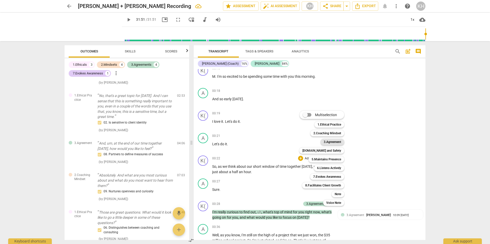
click at [322, 140] on div "3.Agreement" at bounding box center [332, 142] width 24 height 6
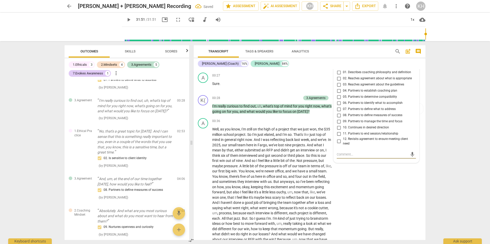
scroll to position [0, 0]
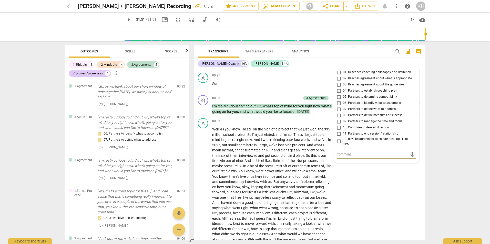
click at [339, 121] on input "09. Partners to manage the time and focus" at bounding box center [338, 122] width 8 height 6
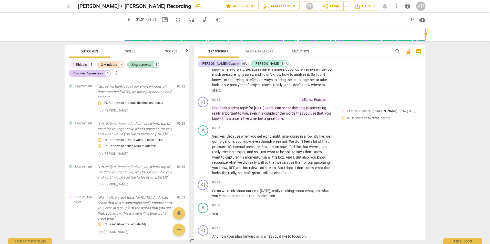
scroll to position [336, 0]
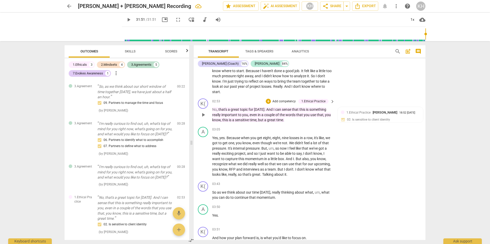
click at [289, 100] on p "Add competency" at bounding box center [284, 101] width 24 height 5
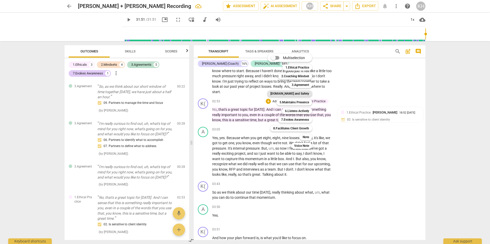
click at [289, 93] on b "[DOMAIN_NAME] and Safety" at bounding box center [289, 94] width 39 height 6
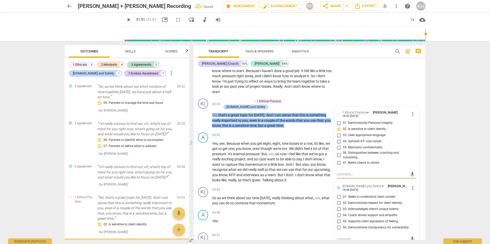
scroll to position [110, 0]
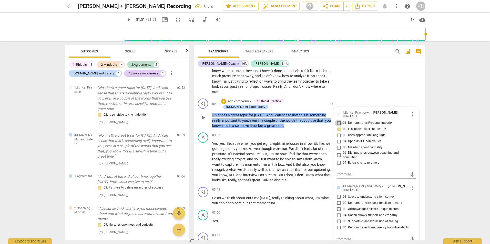
click at [337, 123] on input "01. Demonstrates Personal integrity" at bounding box center [338, 123] width 8 height 6
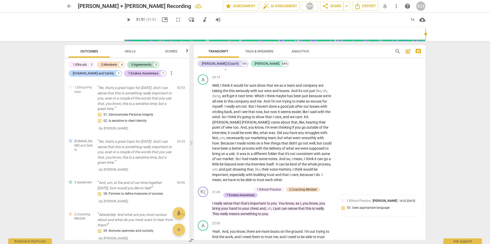
scroll to position [1847, 0]
click at [223, 192] on div "+" at bounding box center [223, 189] width 5 height 5
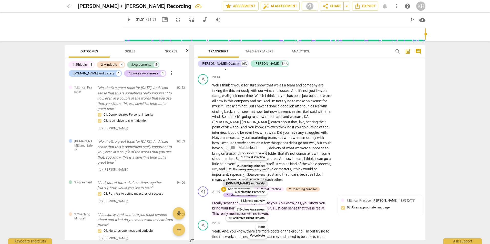
click at [251, 183] on b "[DOMAIN_NAME] and Safety" at bounding box center [245, 184] width 39 height 6
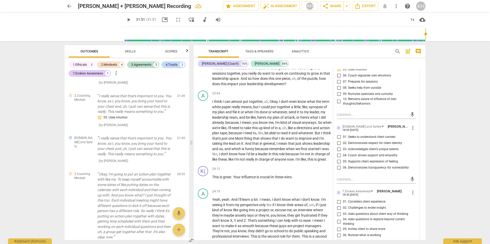
scroll to position [2091, 0]
click at [338, 159] on input "04. Coach shows support and empathy" at bounding box center [338, 155] width 8 height 6
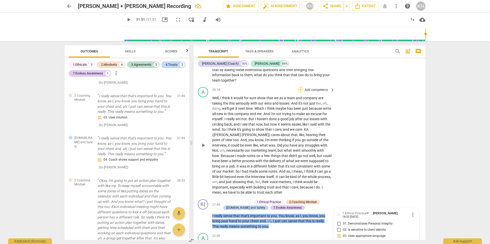
scroll to position [1809, 0]
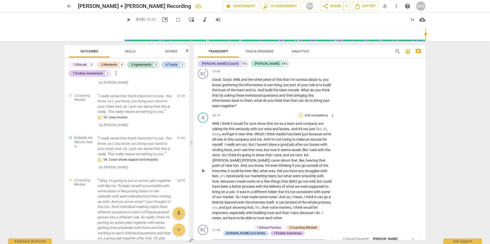
click at [300, 118] on div "+" at bounding box center [300, 115] width 5 height 5
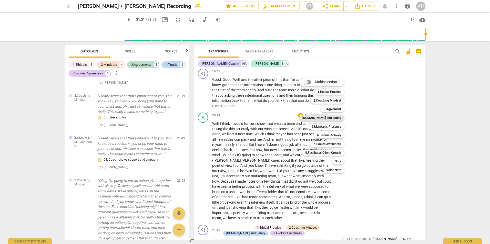
click at [327, 118] on b "[DOMAIN_NAME] and Safety" at bounding box center [321, 118] width 39 height 6
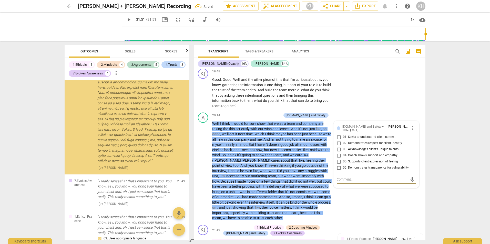
scroll to position [451, 0]
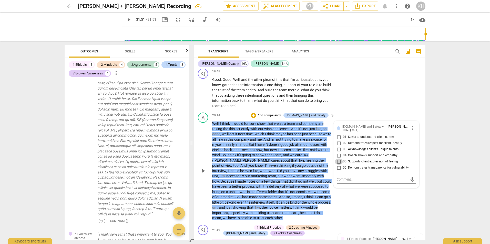
click at [338, 165] on input "05. Supports client expression of feeling" at bounding box center [338, 162] width 8 height 6
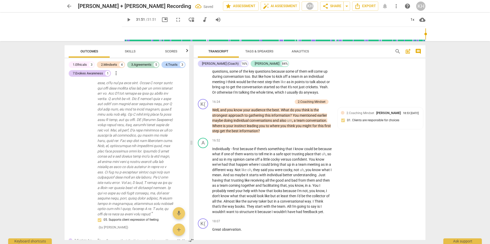
scroll to position [1425, 0]
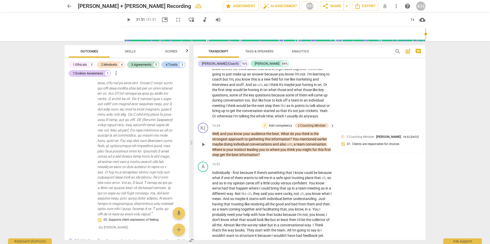
click at [264, 128] on div "+" at bounding box center [264, 125] width 5 height 5
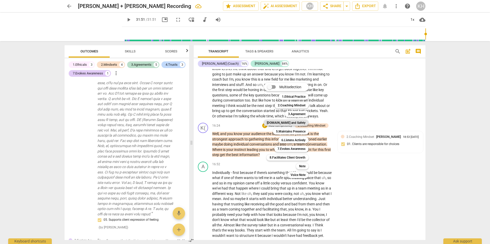
click at [288, 125] on b "[DOMAIN_NAME] and Safety" at bounding box center [286, 123] width 39 height 6
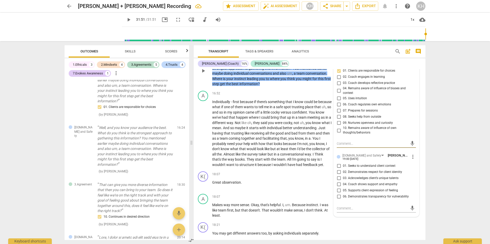
scroll to position [1502, 0]
click at [336, 200] on input "06. Demonstrates transparency for vulnerability" at bounding box center [338, 197] width 8 height 6
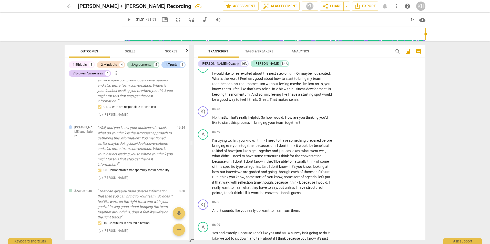
scroll to position [554, 0]
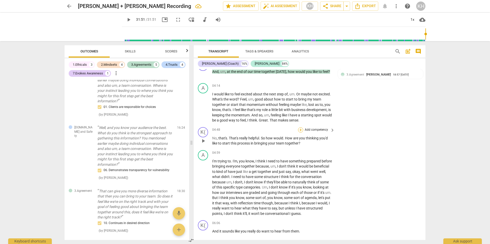
click at [298, 129] on div "+" at bounding box center [300, 130] width 5 height 5
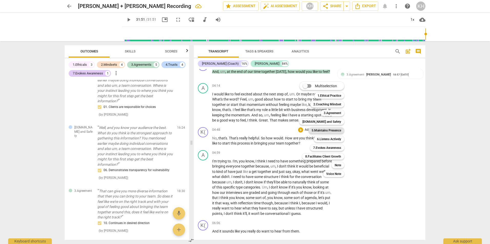
click at [313, 130] on b "5.Maintains Presence" at bounding box center [325, 131] width 29 height 6
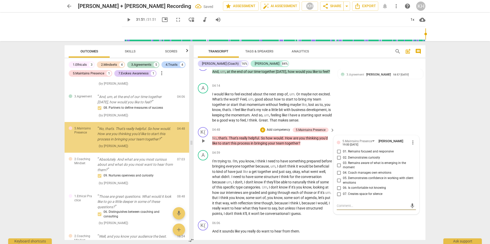
scroll to position [184, 0]
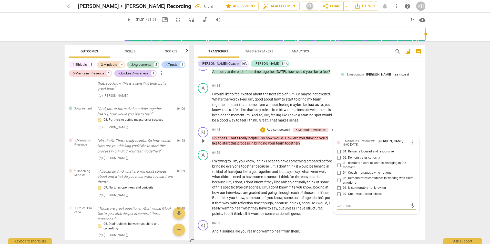
click at [337, 151] on input "01. Remains focused and responsive" at bounding box center [338, 152] width 8 height 6
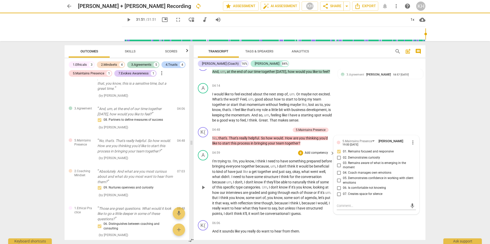
scroll to position [580, 0]
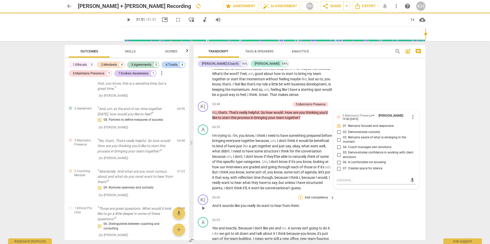
click at [299, 198] on div "+" at bounding box center [300, 197] width 5 height 5
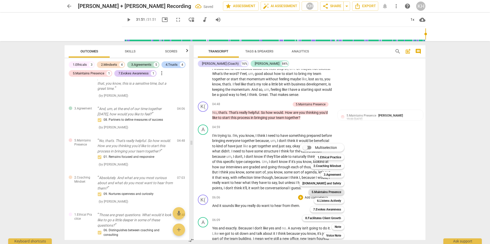
click at [318, 194] on b "5.Maintains Presence" at bounding box center [325, 192] width 29 height 6
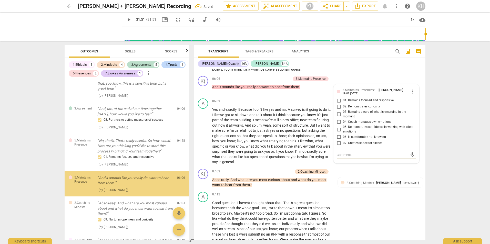
scroll to position [218, 0]
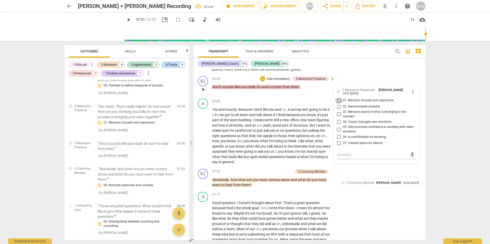
click at [337, 100] on input "01. Remains focused and responsive" at bounding box center [338, 101] width 8 height 6
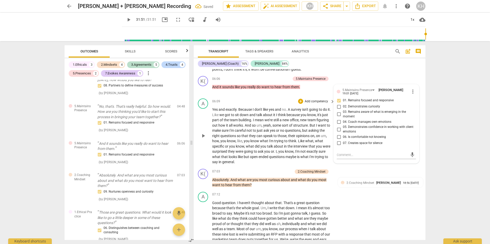
scroll to position [724, 0]
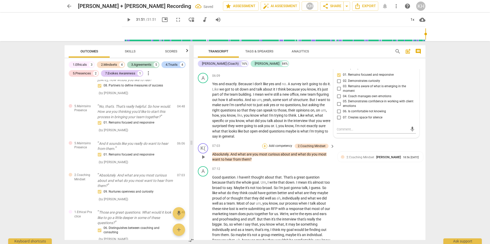
click at [266, 145] on div "+" at bounding box center [264, 146] width 5 height 5
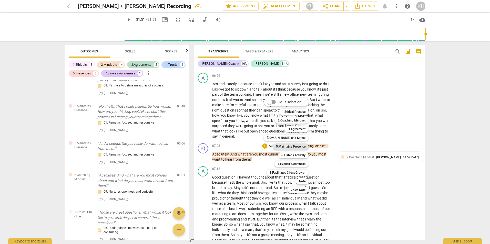
click at [281, 147] on b "5.Maintains Presence" at bounding box center [290, 147] width 29 height 6
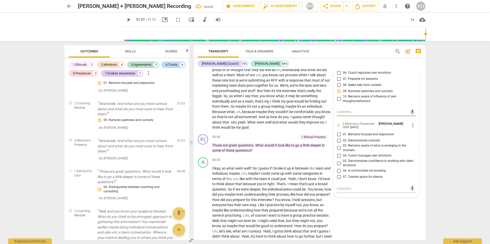
scroll to position [854, 0]
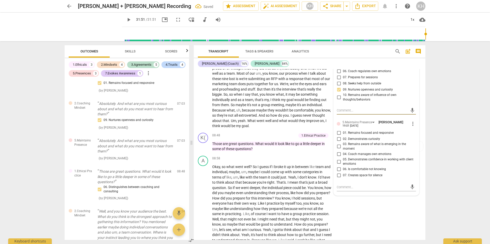
click at [338, 139] on input "02. Demonstrates curiosity" at bounding box center [338, 139] width 8 height 6
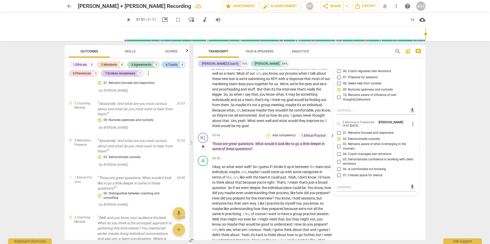
click at [268, 136] on div "+" at bounding box center [268, 135] width 5 height 5
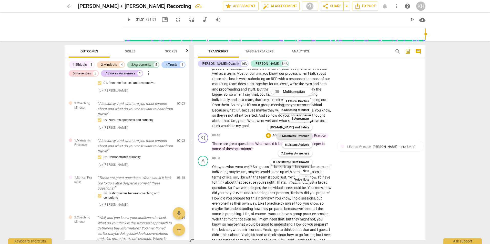
click at [282, 135] on b "5.Maintains Presence" at bounding box center [293, 136] width 29 height 6
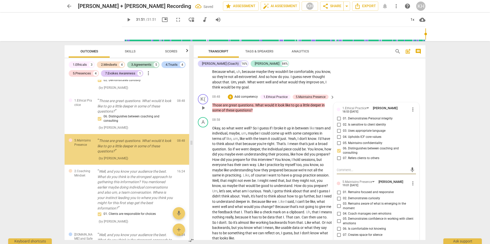
scroll to position [931, 0]
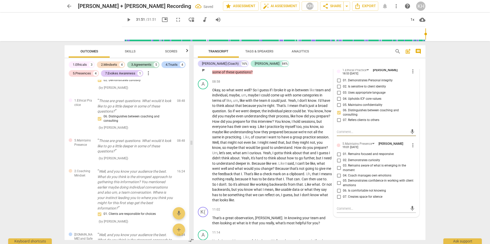
click at [338, 165] on input "03. Remains aware of what is emerging in the moment" at bounding box center [338, 168] width 8 height 6
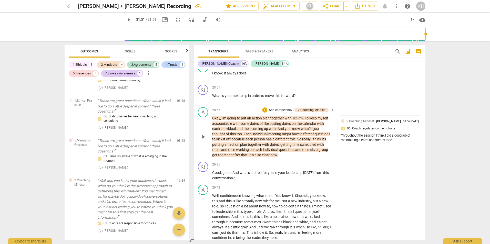
scroll to position [2673, 0]
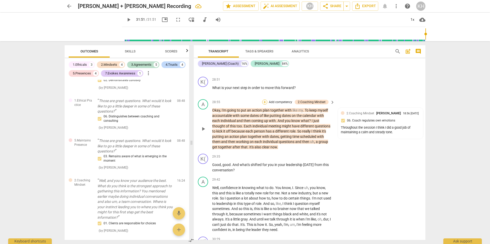
click at [265, 105] on div "+" at bounding box center [264, 102] width 5 height 5
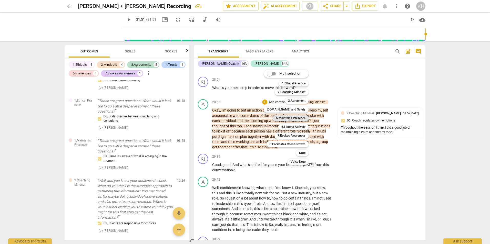
click at [281, 119] on b "5.Maintains Presence" at bounding box center [290, 118] width 29 height 6
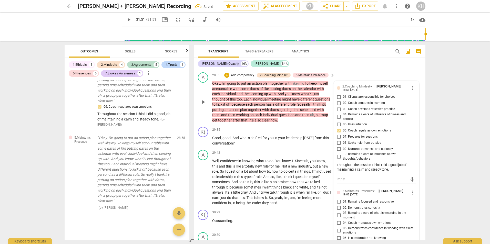
scroll to position [2724, 0]
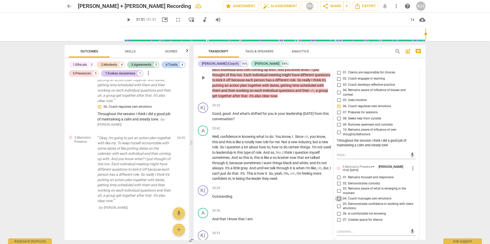
click at [338, 202] on input "04. Coach manages own emotions" at bounding box center [338, 199] width 8 height 6
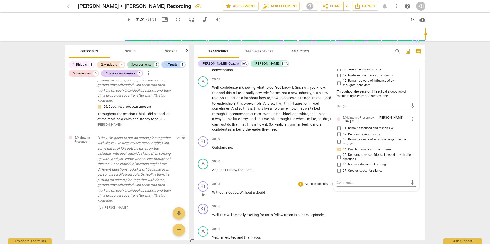
scroll to position [2775, 0]
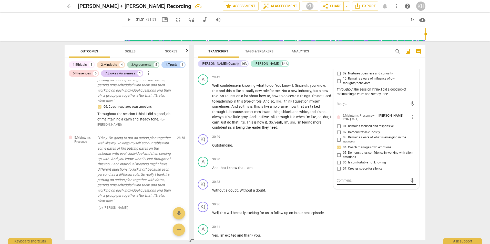
click at [341, 185] on div "mic" at bounding box center [375, 181] width 79 height 8
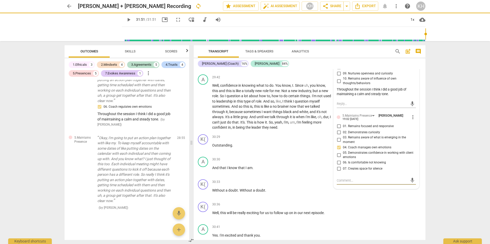
click at [341, 183] on textarea at bounding box center [371, 180] width 71 height 5
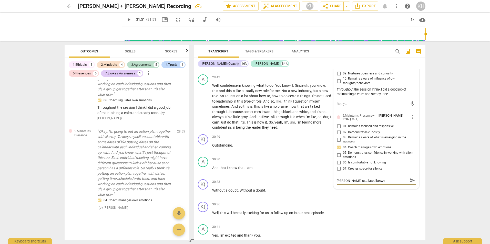
scroll to position [0, 0]
click at [402, 188] on textarea "Throughout I stayed grounded as [PERSON_NAME] oscillated between confidence and…" at bounding box center [371, 183] width 71 height 10
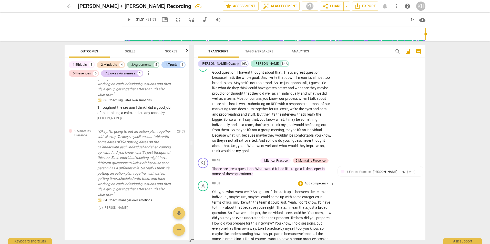
scroll to position [829, 0]
click at [229, 160] on div "+" at bounding box center [230, 161] width 5 height 5
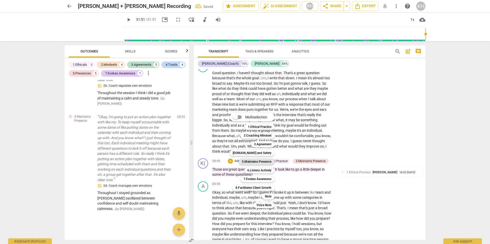
click at [249, 163] on b "5.Maintains Presence" at bounding box center [256, 162] width 29 height 6
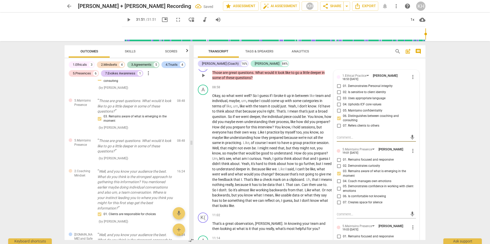
scroll to position [931, 0]
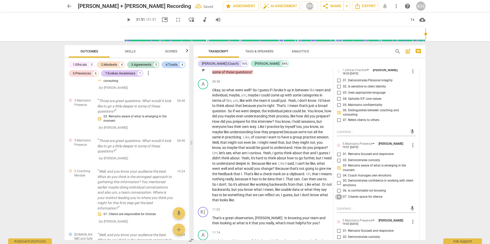
click at [338, 194] on input "07. Creates space for silence" at bounding box center [338, 197] width 8 height 6
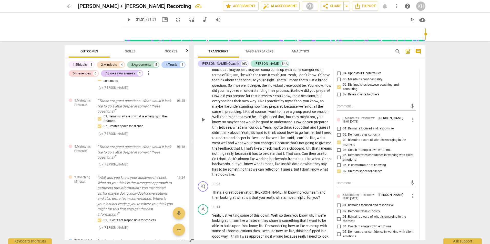
scroll to position [982, 0]
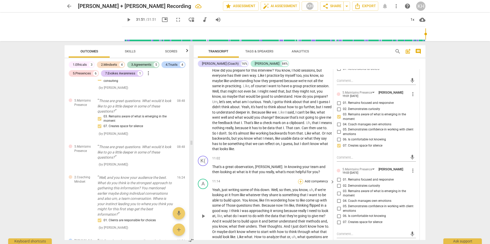
click at [299, 181] on div "+" at bounding box center [300, 181] width 5 height 5
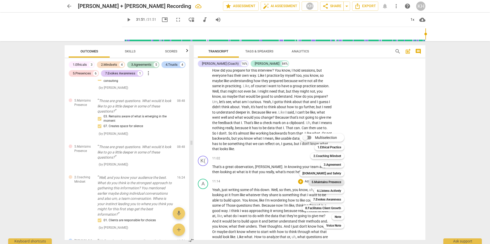
click at [317, 182] on b "5.Maintains Presence" at bounding box center [325, 182] width 29 height 6
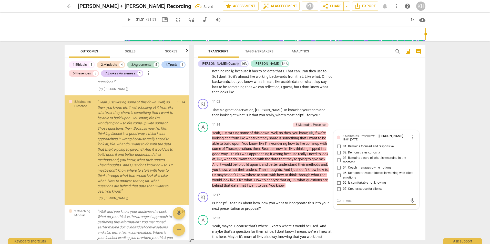
scroll to position [483, 0]
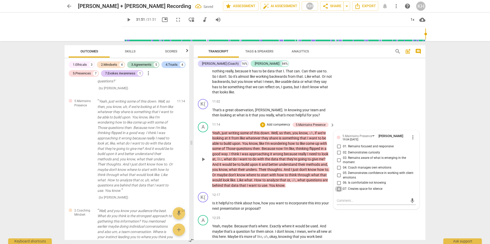
click at [336, 190] on input "07. Creates space for silence" at bounding box center [338, 189] width 8 height 6
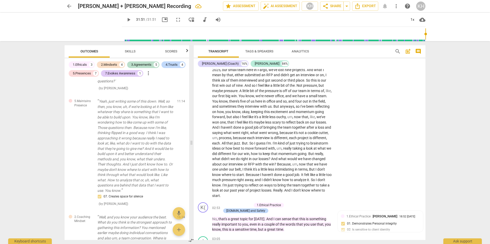
scroll to position [282, 0]
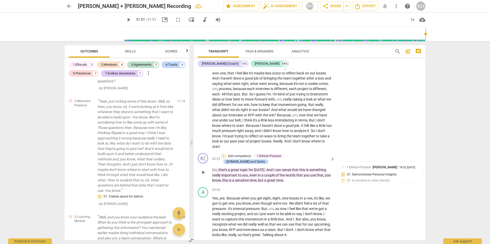
click at [226, 155] on div "+" at bounding box center [223, 156] width 5 height 5
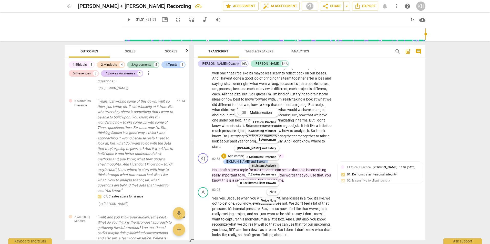
click at [257, 166] on b "6.Listens Actively" at bounding box center [264, 166] width 24 height 6
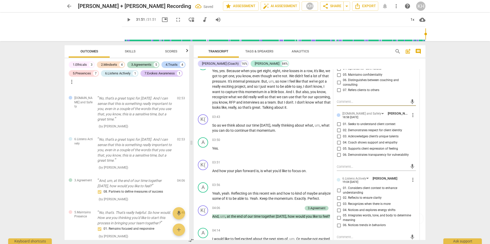
scroll to position [410, 0]
click at [338, 187] on input "01. Considers client context to enhance understanding" at bounding box center [338, 190] width 8 height 6
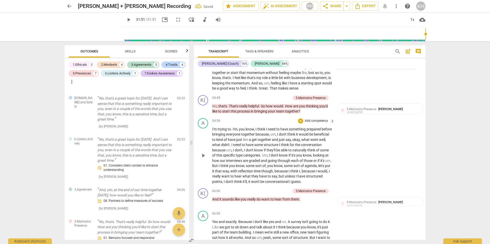
scroll to position [589, 0]
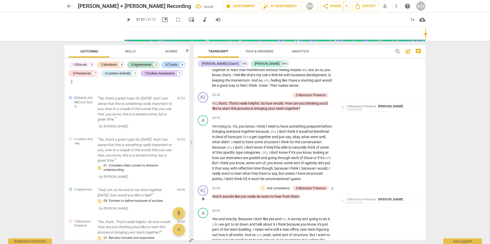
click at [263, 191] on div "+" at bounding box center [262, 188] width 5 height 5
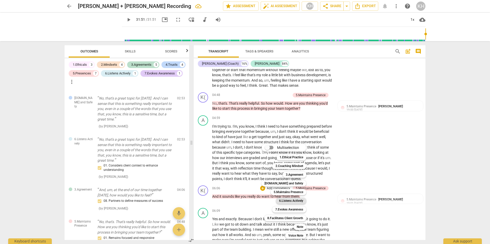
click at [279, 201] on b "6.Listens Actively" at bounding box center [291, 201] width 24 height 6
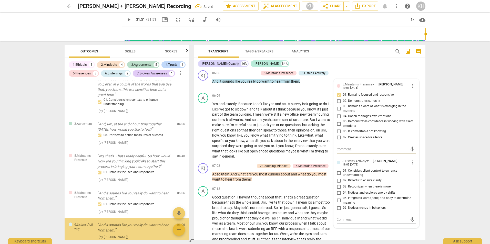
scroll to position [301, 0]
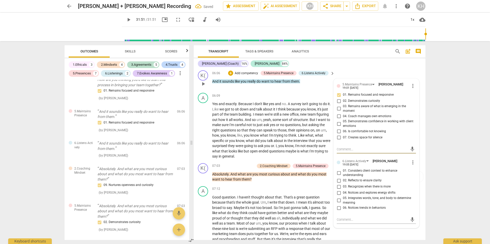
click at [338, 184] on input "02. Reflects to ensure clarity" at bounding box center [338, 181] width 8 height 6
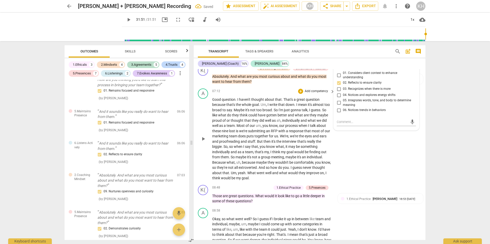
scroll to position [807, 0]
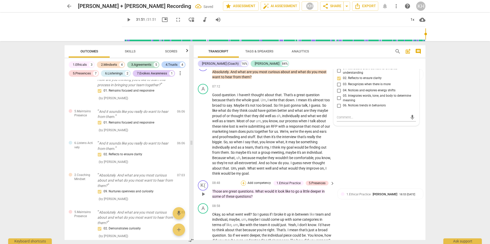
click at [242, 186] on div "+" at bounding box center [243, 183] width 5 height 5
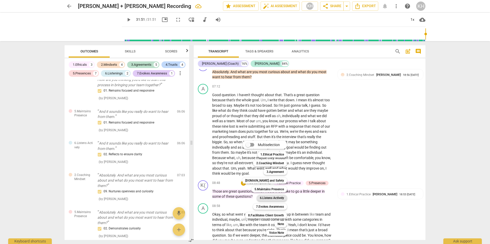
click at [262, 196] on b "6.Listens Actively" at bounding box center [272, 198] width 24 height 6
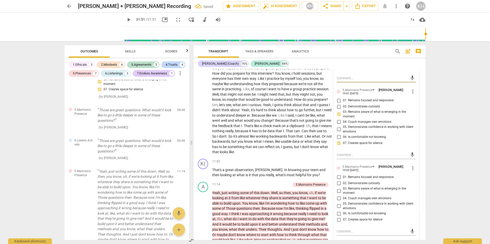
scroll to position [988, 0]
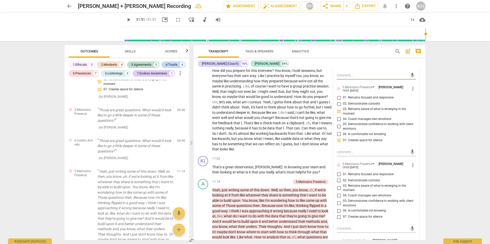
click at [339, 190] on input "03. Remains aware of what is emerging in the moment" at bounding box center [338, 188] width 8 height 6
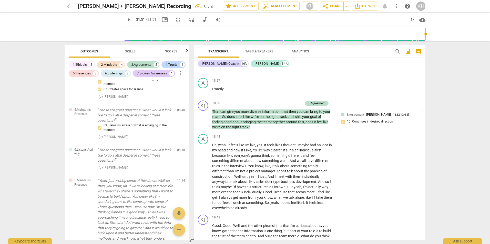
scroll to position [1679, 0]
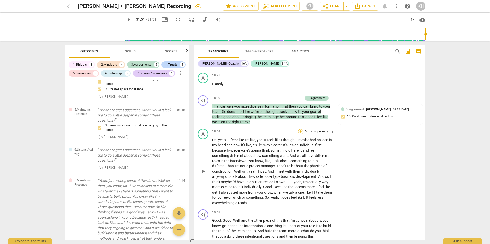
click at [299, 134] on div "+" at bounding box center [300, 131] width 5 height 5
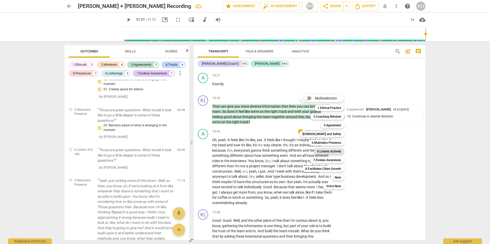
click at [325, 153] on b "6.Listens Actively" at bounding box center [329, 152] width 24 height 6
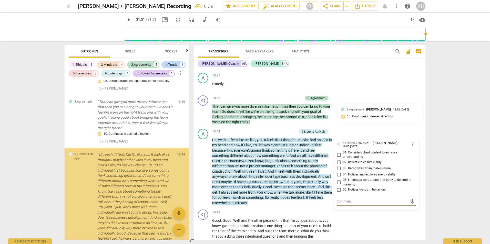
scroll to position [909, 0]
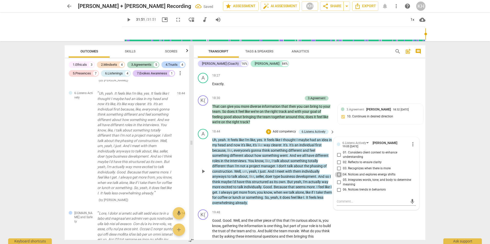
click at [337, 178] on input "04. Notices and explores energy shifts" at bounding box center [338, 175] width 8 height 6
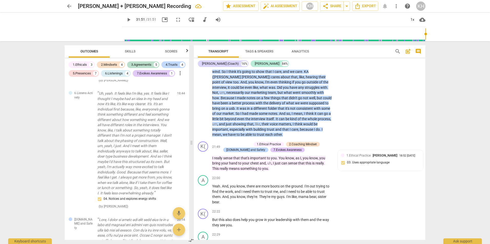
scroll to position [1910, 0]
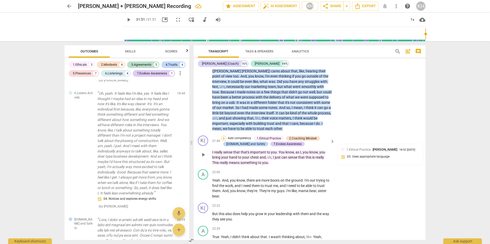
click at [223, 141] on div "+" at bounding box center [223, 138] width 5 height 5
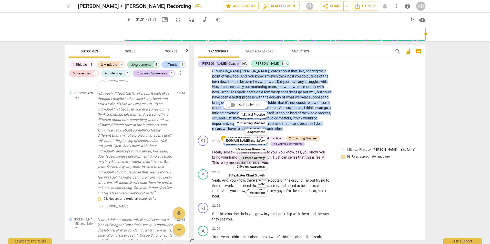
click at [254, 157] on b "6.Listens Actively" at bounding box center [252, 158] width 24 height 6
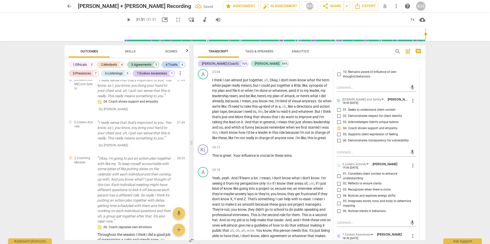
scroll to position [2140, 0]
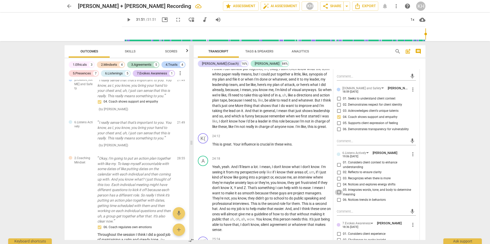
click at [339, 196] on input "05. Integrates words, tone, and body to determine meaning" at bounding box center [338, 193] width 8 height 6
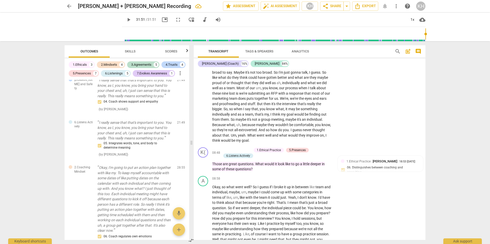
scroll to position [834, 0]
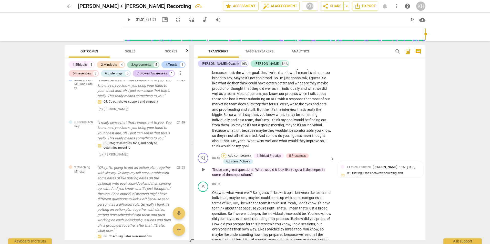
click at [222, 159] on div "+" at bounding box center [223, 155] width 5 height 5
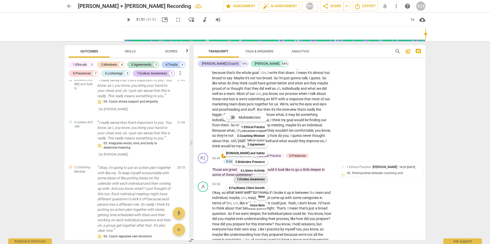
drag, startPoint x: 245, startPoint y: 181, endPoint x: 251, endPoint y: 180, distance: 5.9
click at [245, 181] on b "7.Evokes Awareness" at bounding box center [251, 179] width 28 height 6
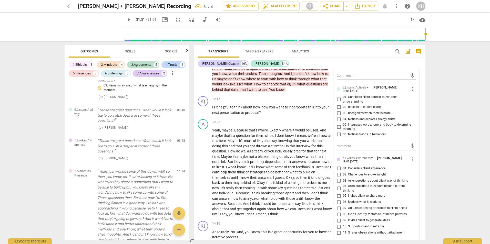
scroll to position [1141, 0]
click at [339, 176] on input "02. Challenges to evoke insight" at bounding box center [338, 174] width 8 height 6
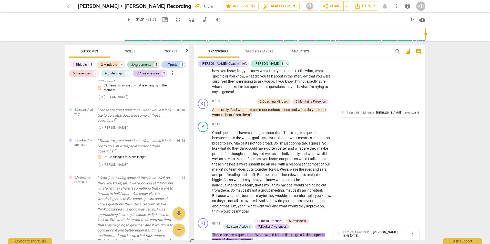
scroll to position [757, 0]
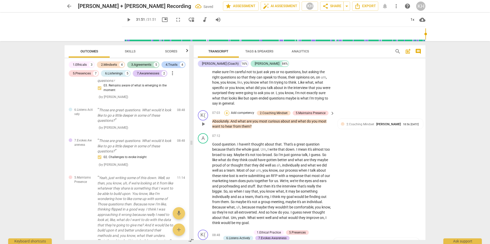
click at [227, 116] on div "+" at bounding box center [226, 113] width 5 height 5
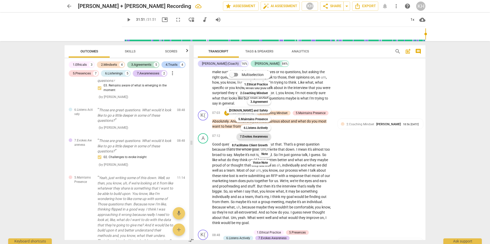
click at [244, 137] on b "7.Evokes Awareness" at bounding box center [254, 137] width 28 height 6
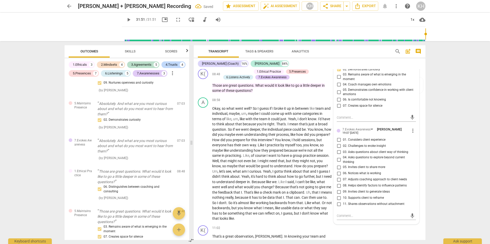
scroll to position [937, 0]
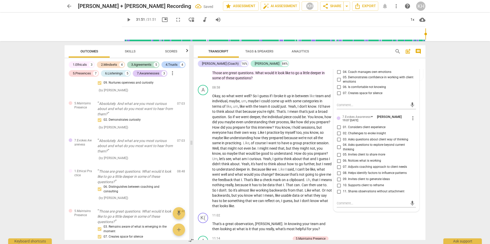
click at [335, 143] on input "03. Asks questions about client way of thinking" at bounding box center [338, 140] width 8 height 6
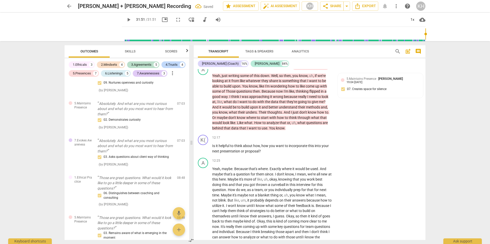
scroll to position [1116, 0]
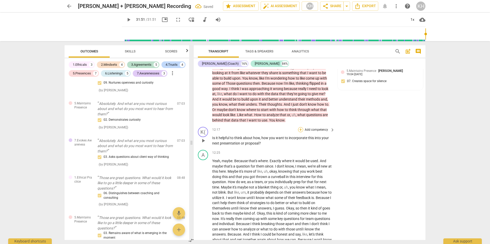
click at [299, 132] on div "+" at bounding box center [300, 129] width 5 height 5
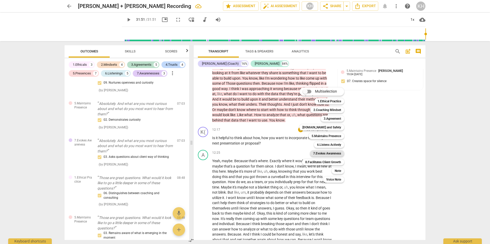
click at [315, 155] on b "7.Evokes Awareness" at bounding box center [327, 154] width 28 height 6
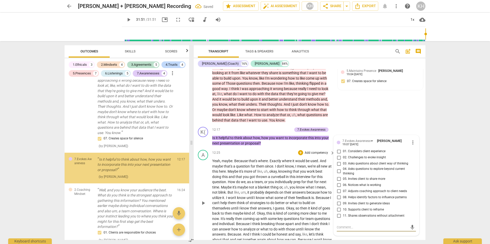
scroll to position [756, 0]
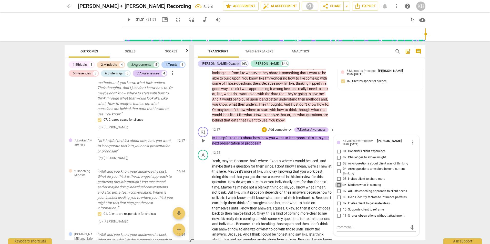
click at [338, 188] on input "06. Notices what is working" at bounding box center [338, 185] width 8 height 6
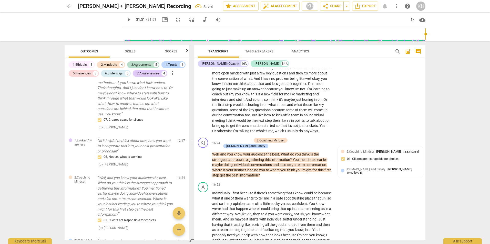
scroll to position [1423, 0]
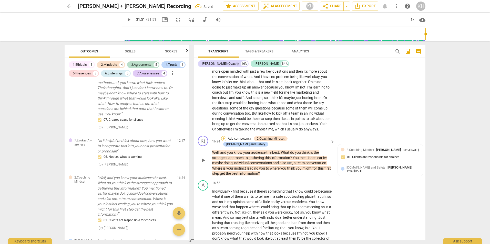
click at [226, 141] on div "+" at bounding box center [223, 138] width 5 height 5
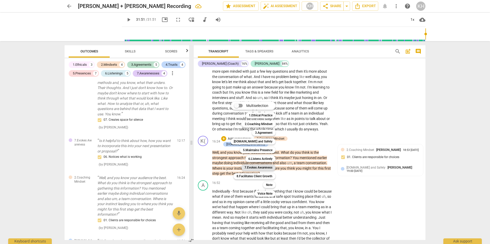
click at [254, 165] on b "7.Evokes Awareness" at bounding box center [258, 168] width 28 height 6
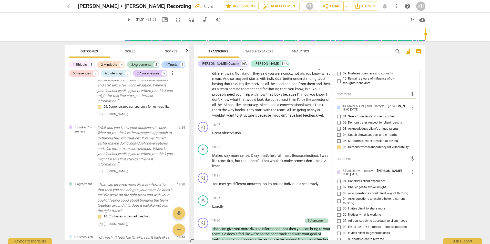
scroll to position [1589, 0]
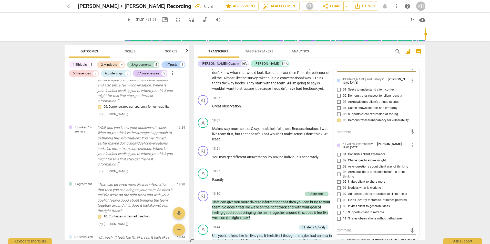
click at [337, 216] on input "10. Supports client to reframe" at bounding box center [338, 213] width 8 height 6
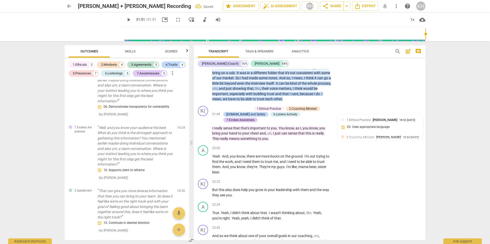
scroll to position [1948, 0]
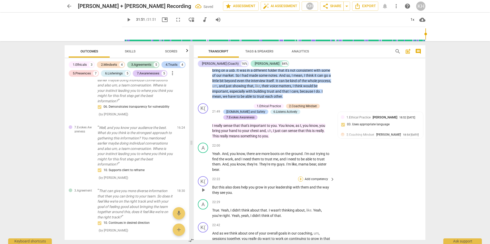
click at [300, 182] on div "+" at bounding box center [300, 179] width 5 height 5
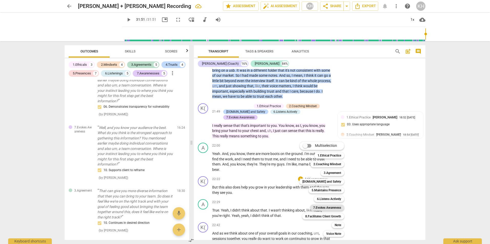
click at [314, 208] on b "7.Evokes Awareness" at bounding box center [327, 208] width 28 height 6
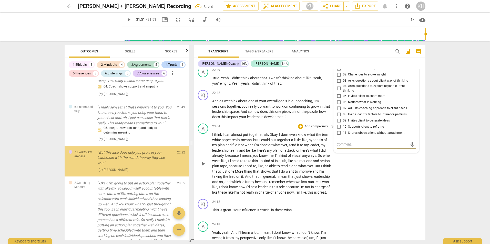
scroll to position [1561, 0]
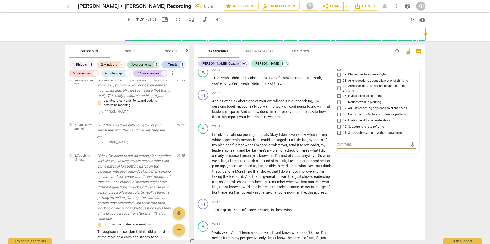
click at [340, 136] on input "11. Shares observations without attachment" at bounding box center [338, 133] width 8 height 6
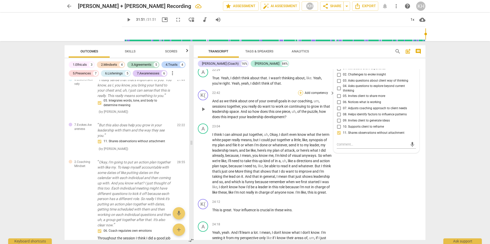
click at [300, 96] on div "+" at bounding box center [300, 92] width 5 height 5
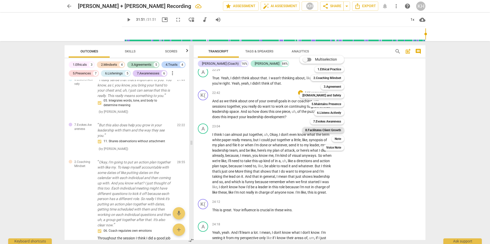
click at [312, 130] on b "8.Facilitates Client Growth" at bounding box center [323, 130] width 36 height 6
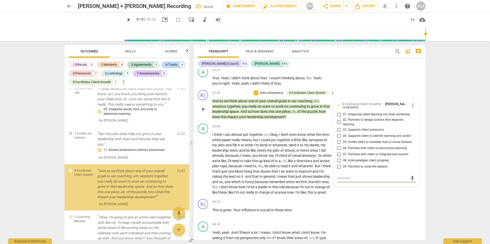
scroll to position [1613, 0]
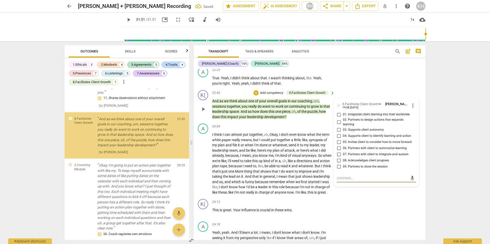
click at [338, 118] on input "01. Integrates client learning into their worldview" at bounding box center [338, 115] width 8 height 6
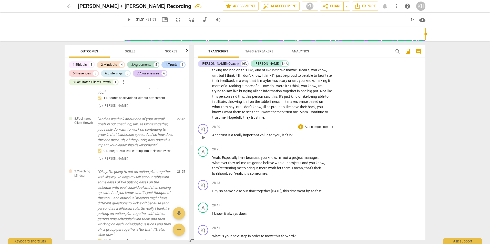
scroll to position [2566, 0]
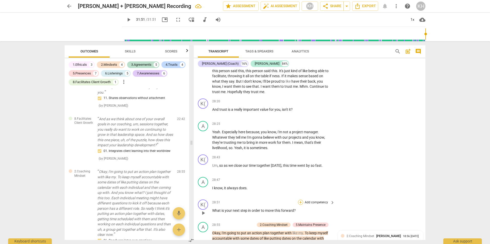
click at [299, 205] on div "+" at bounding box center [300, 202] width 5 height 5
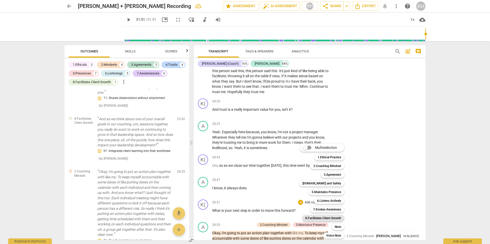
click at [310, 217] on b "8.Facilitates Client Growth" at bounding box center [323, 218] width 36 height 6
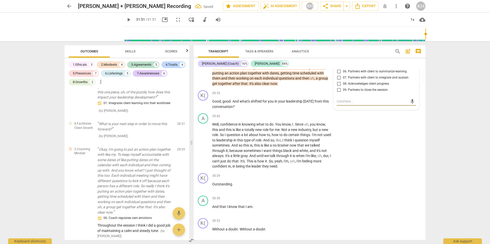
scroll to position [2720, 0]
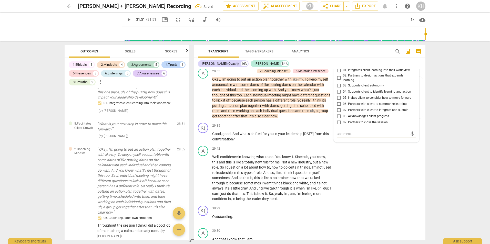
click at [339, 81] on input "02. Partners to design actions that expands learning" at bounding box center [338, 78] width 8 height 6
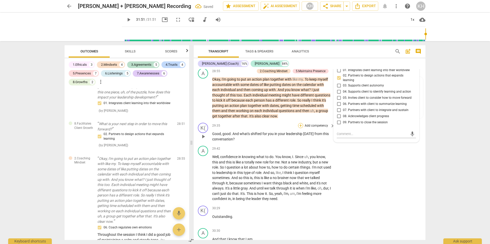
click at [300, 128] on div "+" at bounding box center [300, 125] width 5 height 5
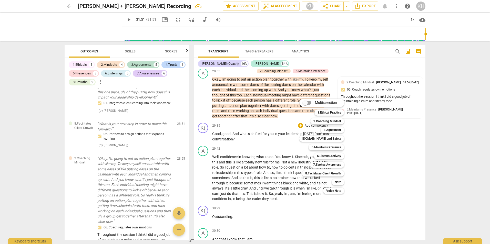
click at [255, 172] on div at bounding box center [245, 122] width 490 height 244
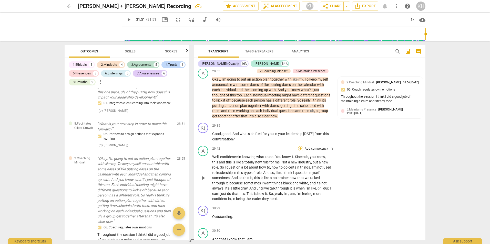
click at [298, 151] on div "+" at bounding box center [300, 148] width 5 height 5
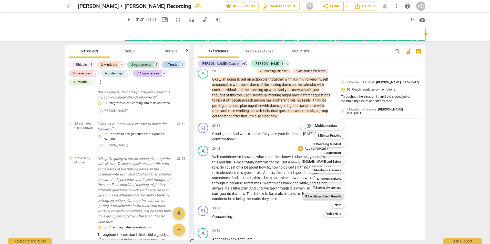
click at [309, 198] on b "8.Facilitates Client Growth" at bounding box center [323, 197] width 36 height 6
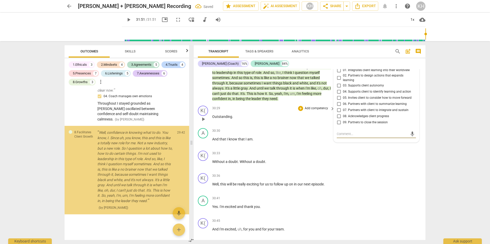
scroll to position [1926, 0]
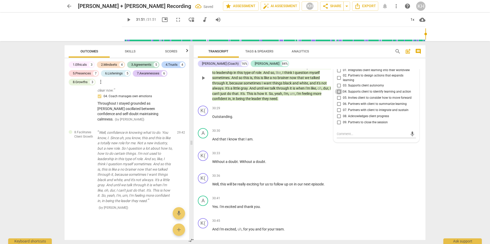
click at [338, 95] on input "04. Supports client to identify learning and action" at bounding box center [338, 92] width 8 height 6
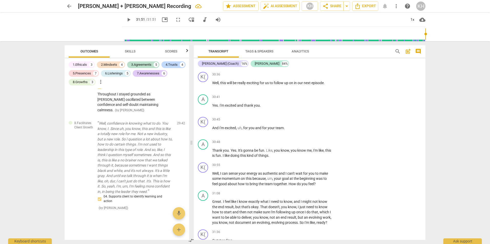
scroll to position [2923, 0]
click at [298, 167] on div "+" at bounding box center [300, 164] width 5 height 5
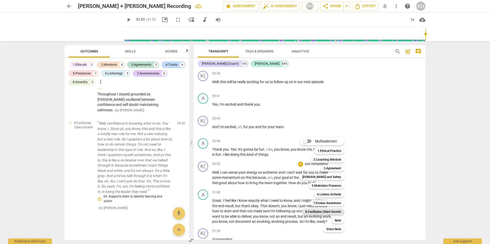
click at [308, 212] on b "8.Facilitates Client Growth" at bounding box center [323, 212] width 36 height 6
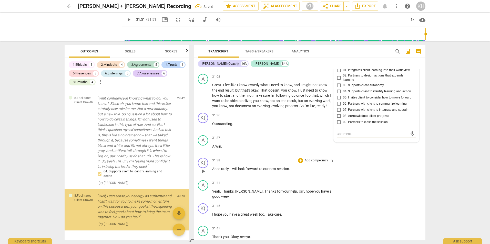
scroll to position [1977, 0]
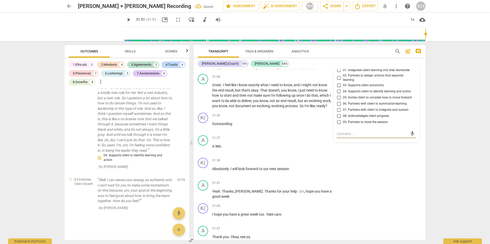
click at [335, 107] on input "06. Partners with client to summarize learning" at bounding box center [338, 104] width 8 height 6
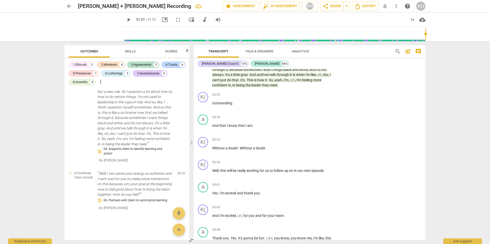
scroll to position [2834, 0]
click at [298, 143] on div "+" at bounding box center [300, 140] width 5 height 5
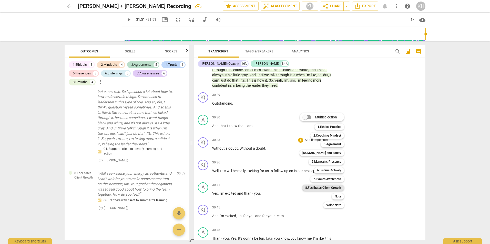
click at [319, 186] on b "8.Facilitates Client Growth" at bounding box center [323, 188] width 36 height 6
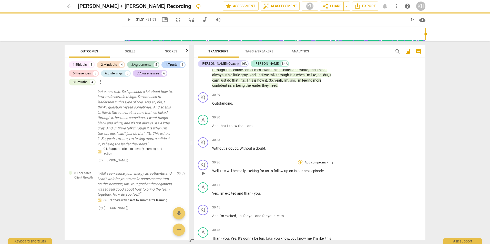
click at [299, 165] on div "+" at bounding box center [300, 162] width 5 height 5
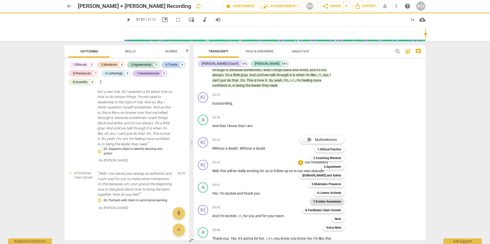
click at [309, 211] on b "8.Facilitates Client Growth" at bounding box center [323, 210] width 36 height 6
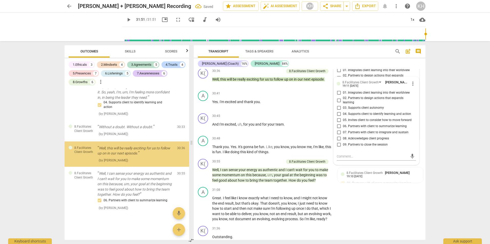
scroll to position [2020, 0]
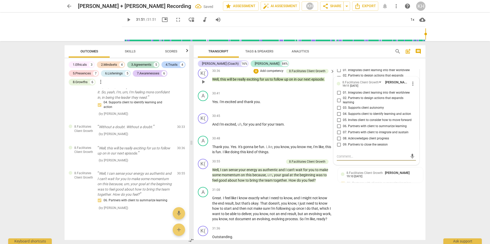
click at [337, 142] on input "08. Acknowledges client progress" at bounding box center [338, 139] width 8 height 6
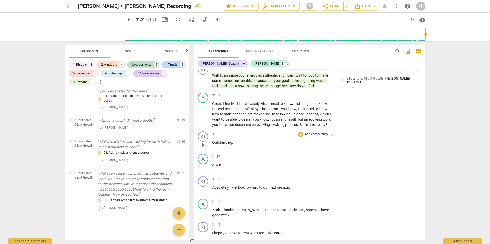
scroll to position [3028, 0]
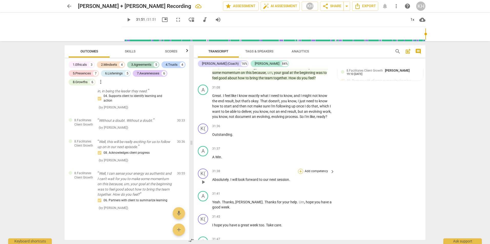
click at [299, 174] on div "+" at bounding box center [300, 171] width 5 height 5
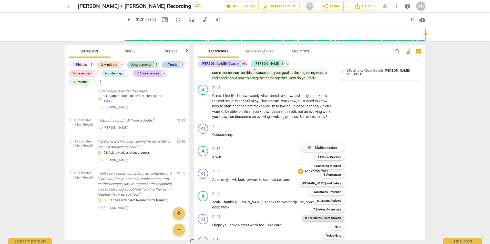
click at [309, 218] on b "8.Facilitates Client Growth" at bounding box center [323, 218] width 36 height 6
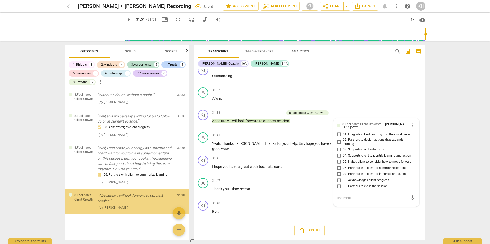
scroll to position [2062, 0]
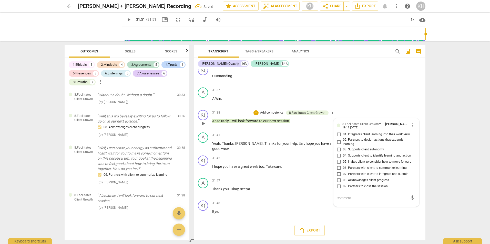
click at [339, 185] on input "09. Partners to close the session" at bounding box center [338, 187] width 8 height 6
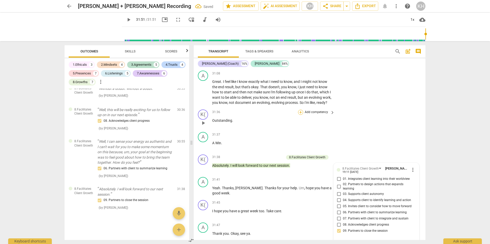
scroll to position [2984, 0]
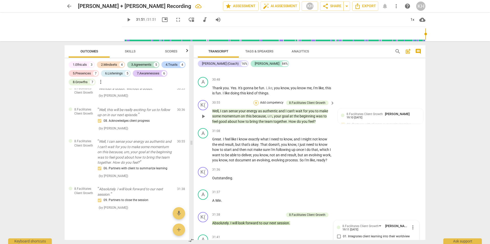
click at [256, 106] on div "+" at bounding box center [255, 102] width 5 height 5
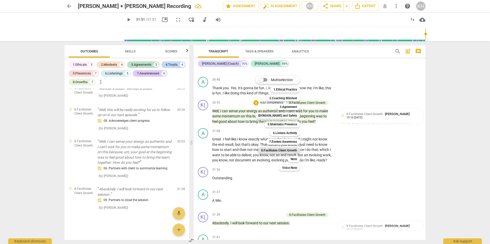
click at [271, 151] on b "8.Facilitates Client Growth" at bounding box center [279, 151] width 36 height 6
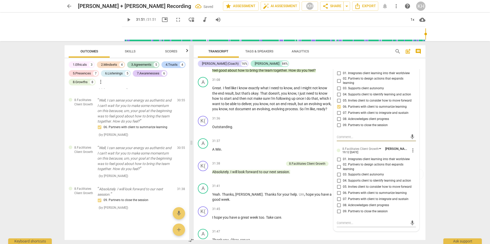
scroll to position [3061, 0]
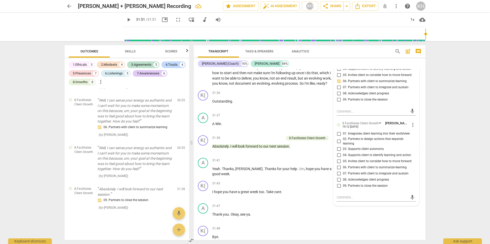
click at [352, 182] on span "08. Acknowledges client progress" at bounding box center [366, 180] width 46 height 5
click at [343, 183] on input "08. Acknowledges client progress" at bounding box center [338, 180] width 8 height 6
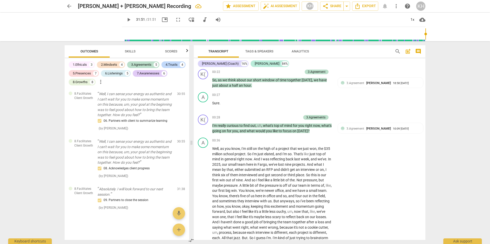
scroll to position [0, 0]
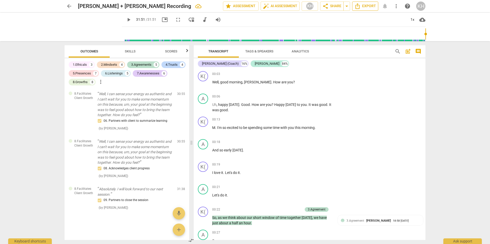
click at [362, 7] on span "Export" at bounding box center [365, 6] width 22 height 6
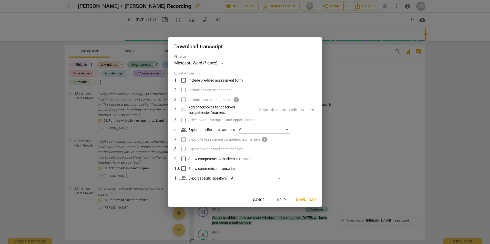
click at [181, 158] on input "Show competencies/markers in transcript" at bounding box center [183, 159] width 10 height 10
click at [183, 170] on input "Show comments in transcript" at bounding box center [183, 169] width 10 height 10
click at [302, 199] on span "Download" at bounding box center [306, 200] width 20 height 5
